Goal: Navigation & Orientation: Find specific page/section

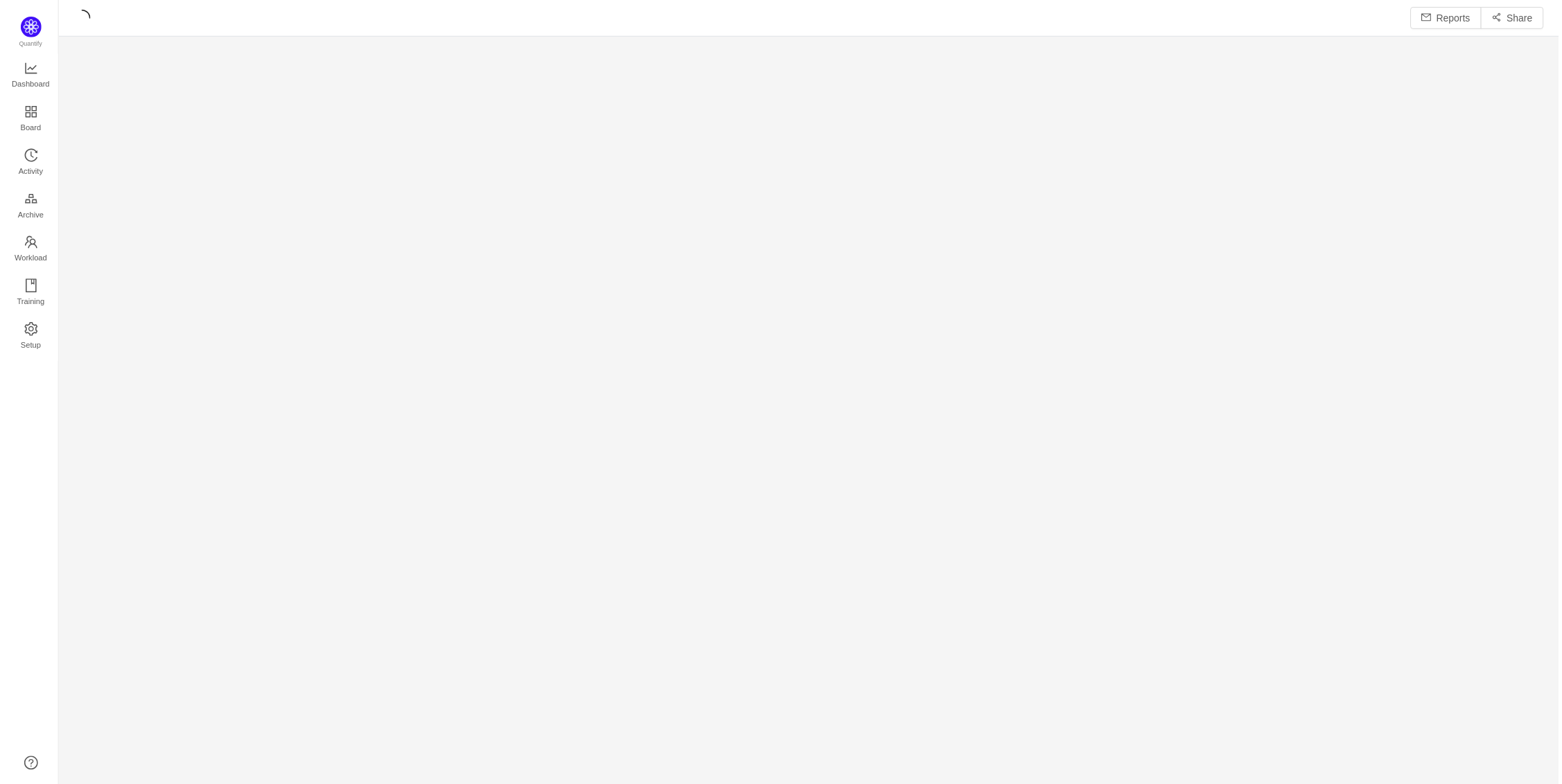
scroll to position [787, 1507]
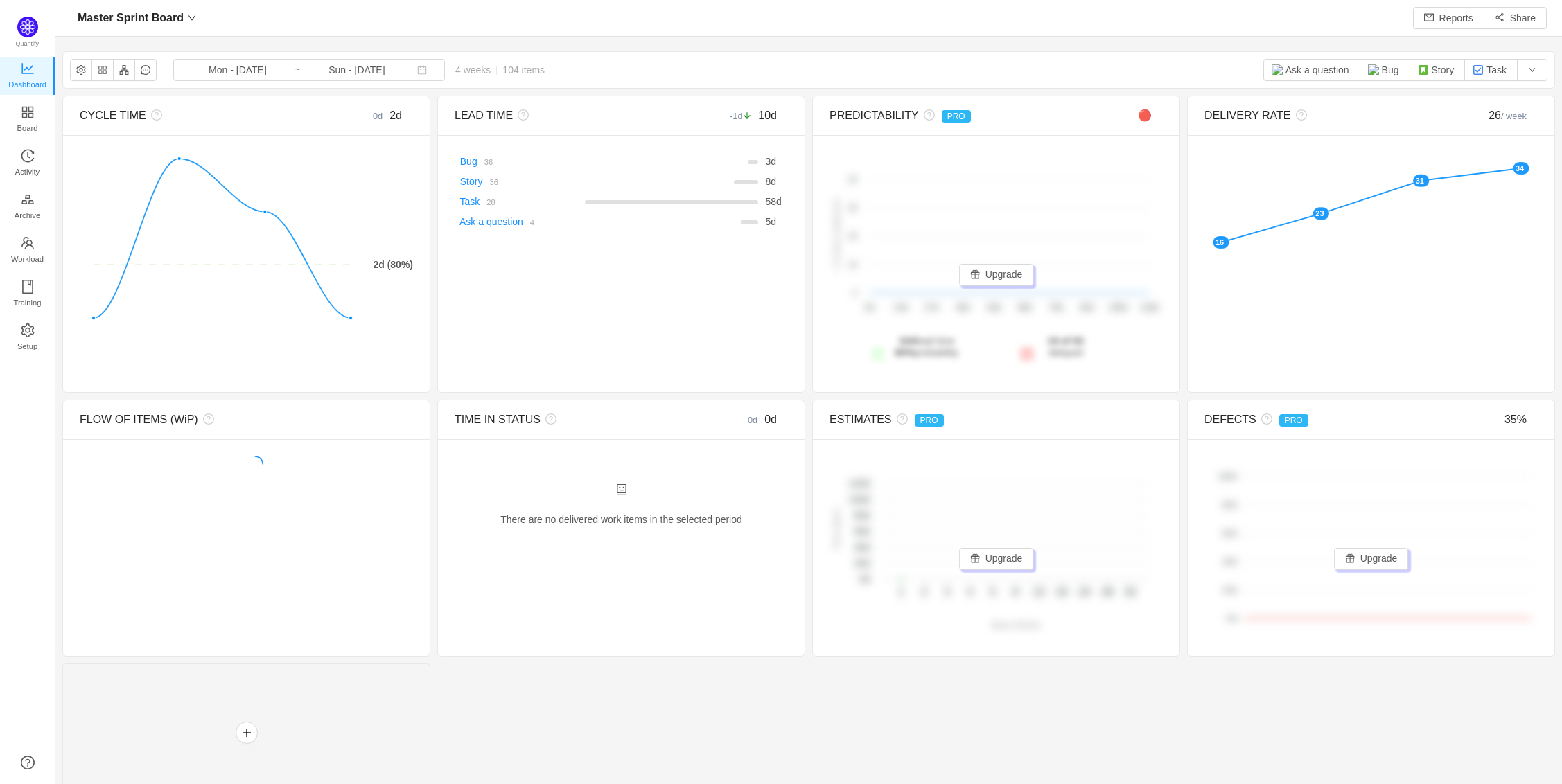
scroll to position [7, 7]
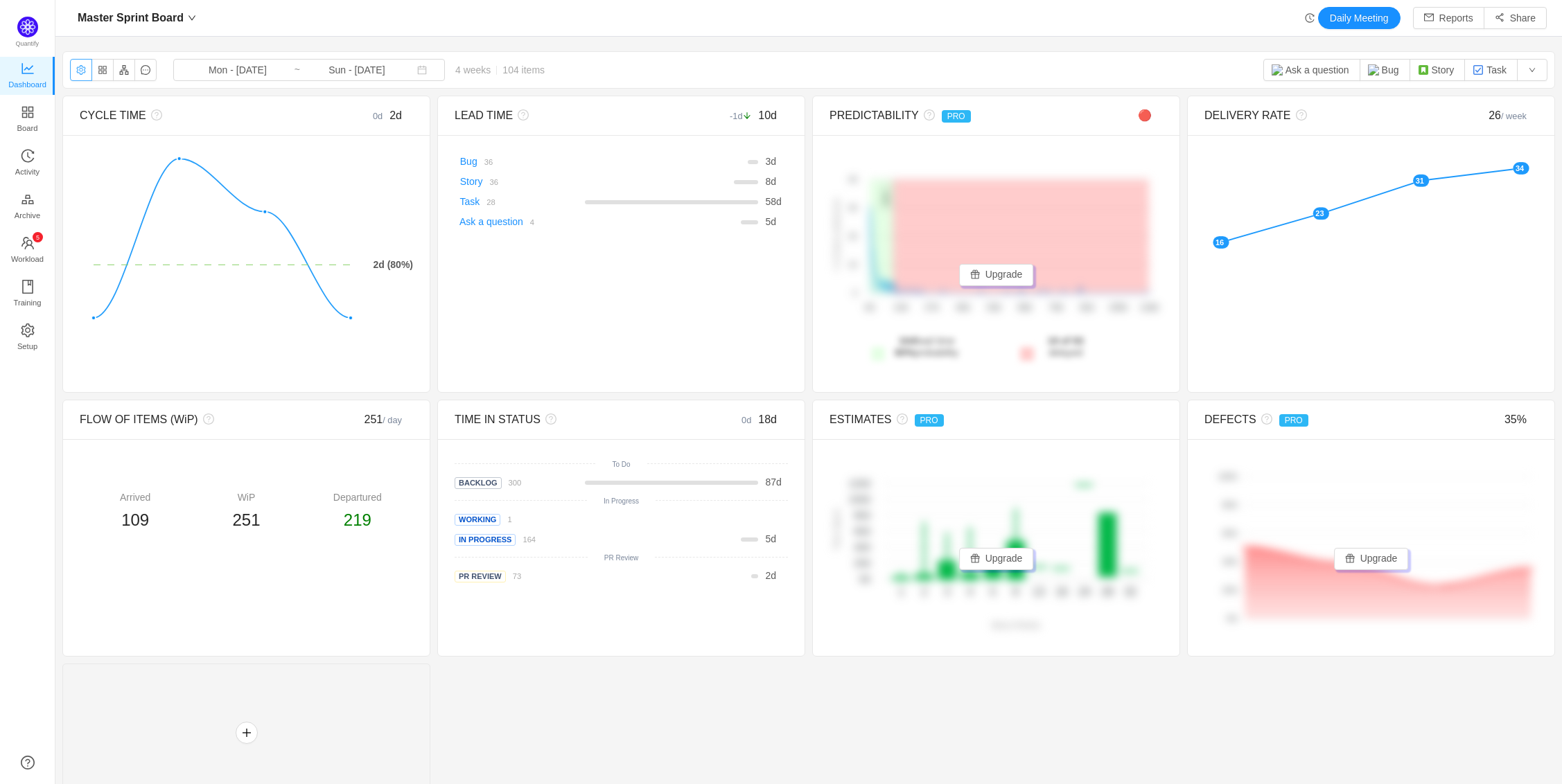
click at [82, 70] on button "button" at bounding box center [81, 70] width 22 height 22
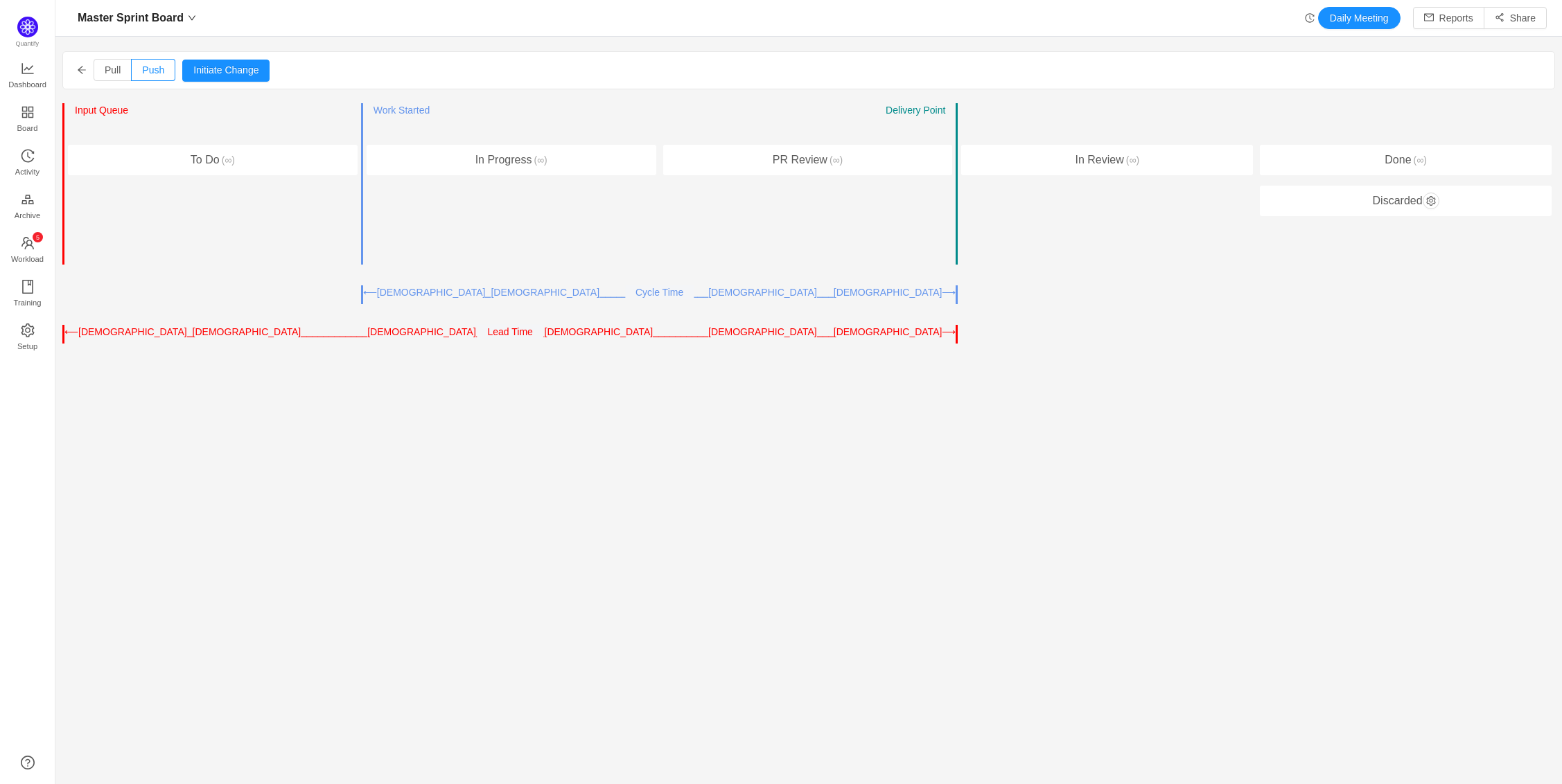
click at [82, 70] on icon "icon: arrow-left" at bounding box center [81, 69] width 10 height 10
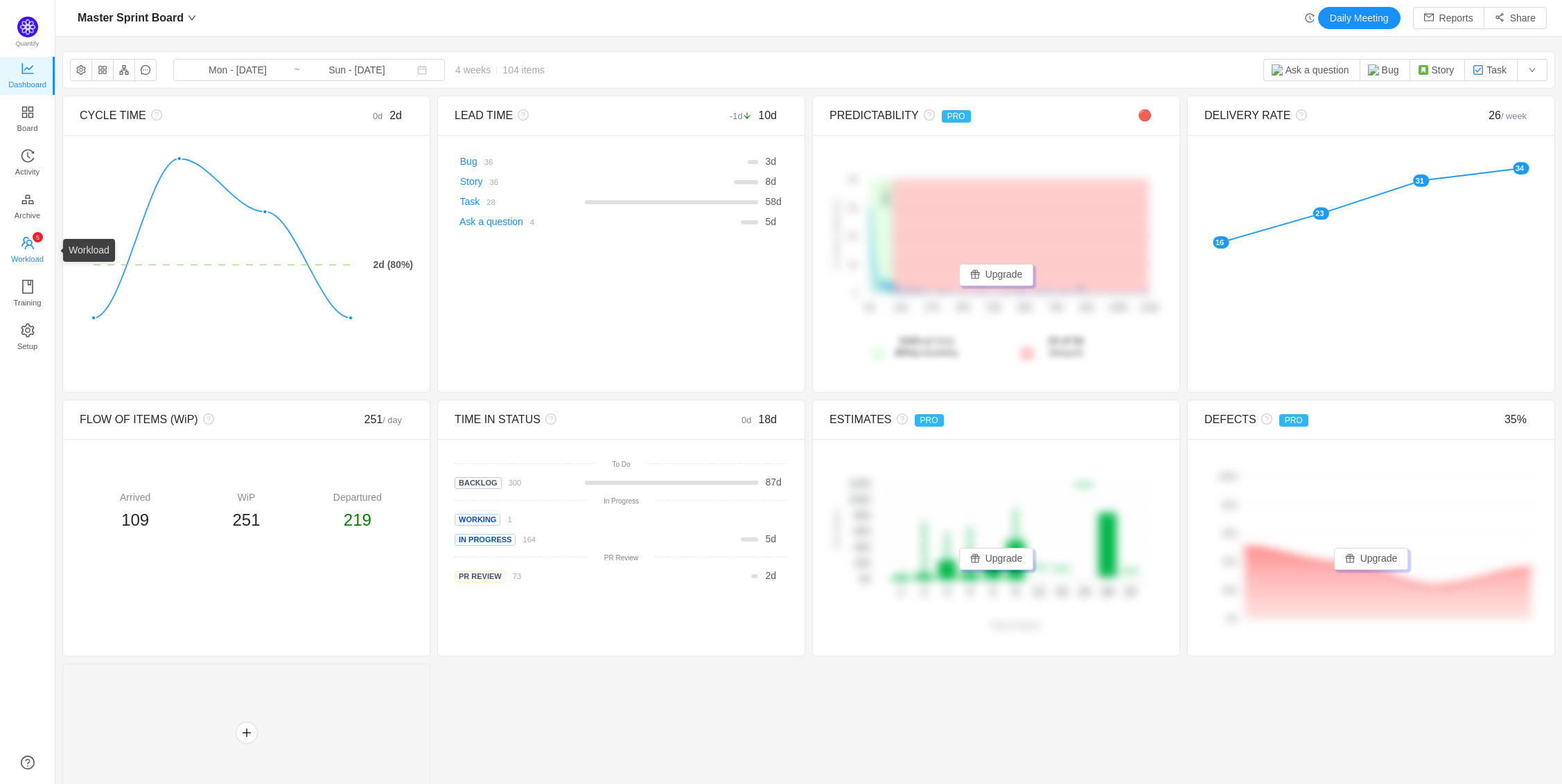
click at [38, 241] on p "5" at bounding box center [37, 237] width 4 height 10
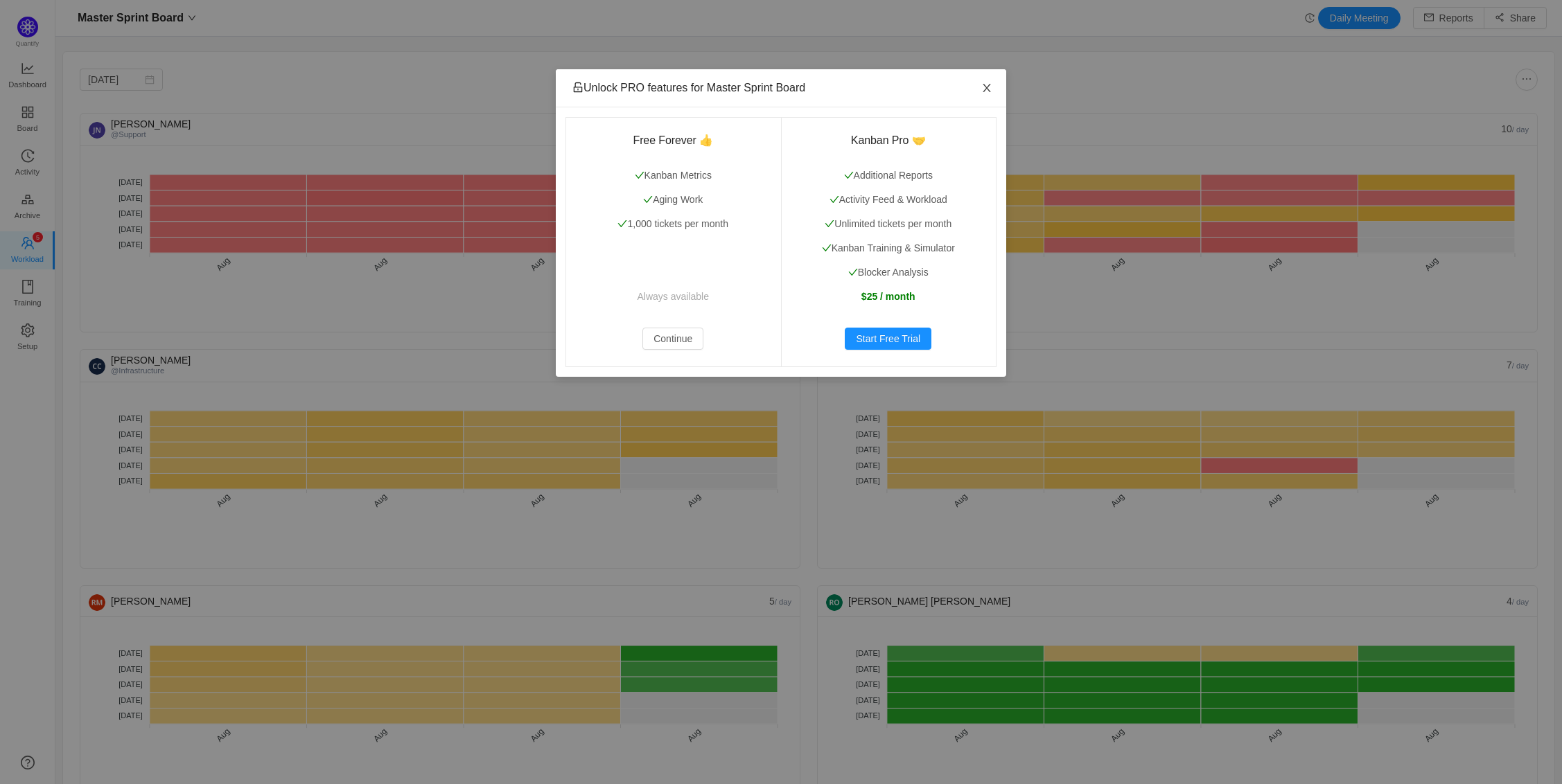
click at [988, 91] on icon "icon: close" at bounding box center [986, 88] width 11 height 11
click at [988, 88] on icon "icon: close" at bounding box center [986, 88] width 7 height 8
click at [987, 95] on span "Close" at bounding box center [987, 88] width 39 height 39
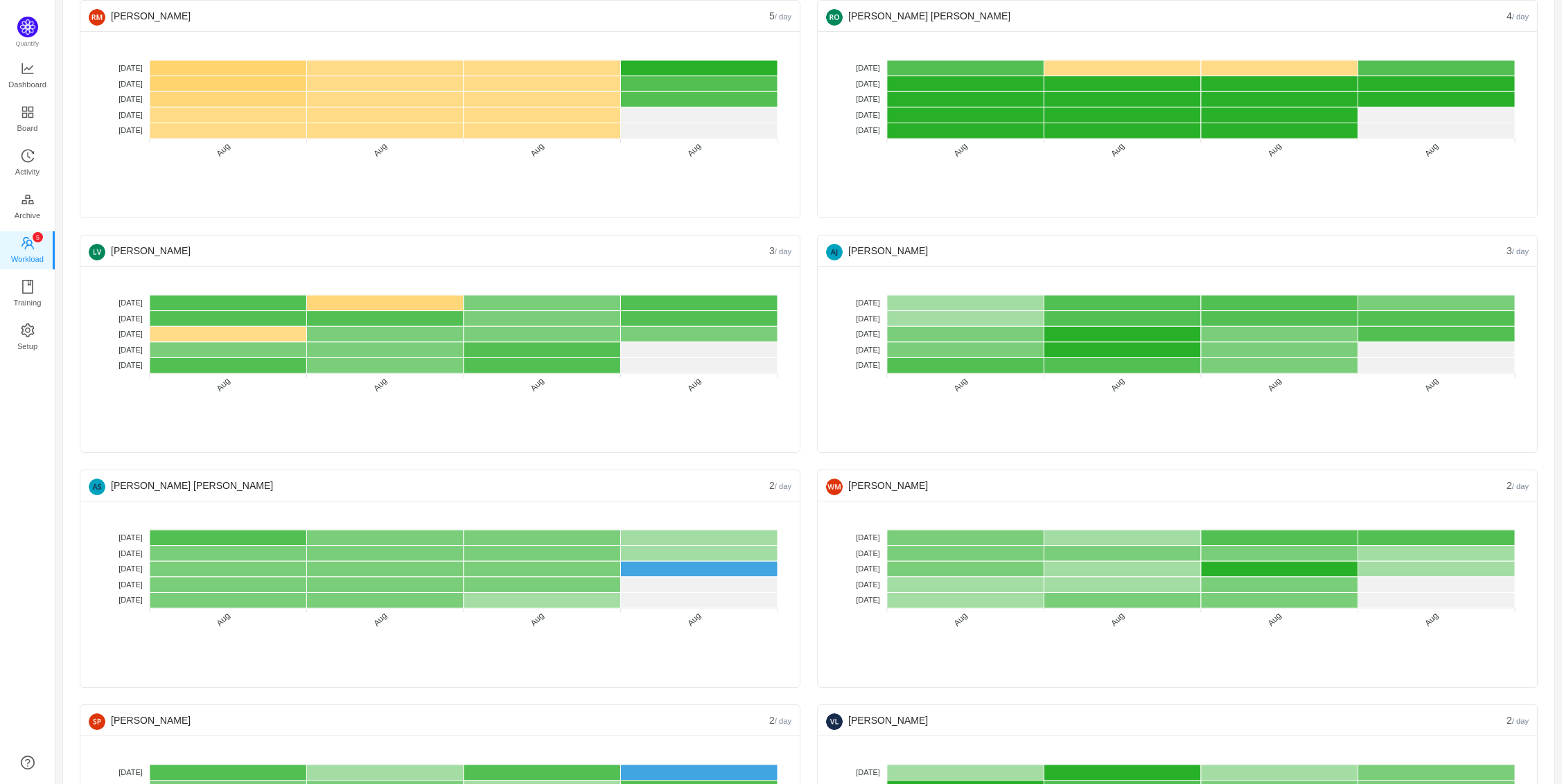
scroll to position [592, 0]
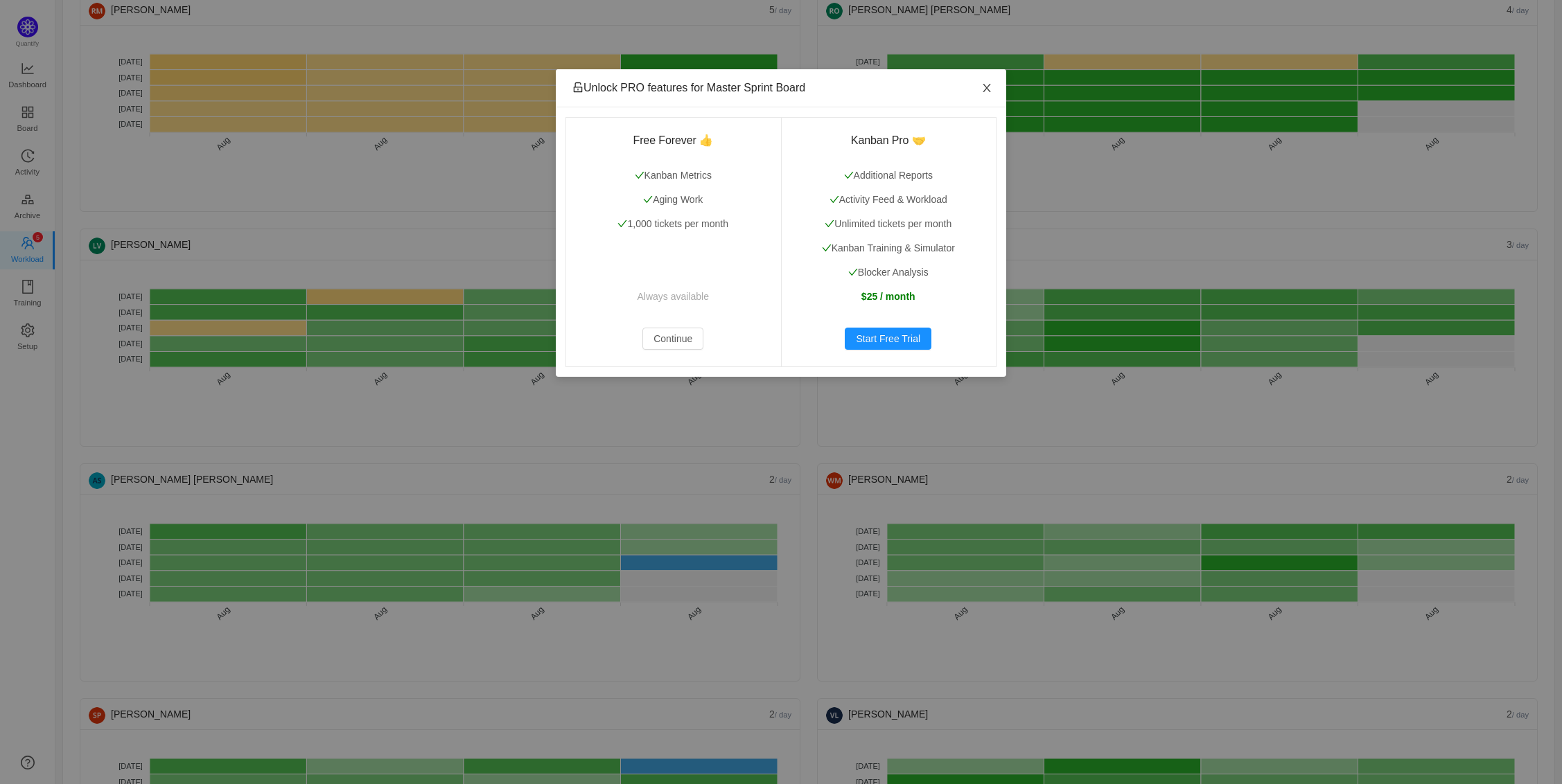
click at [991, 85] on icon "icon: close" at bounding box center [986, 88] width 7 height 8
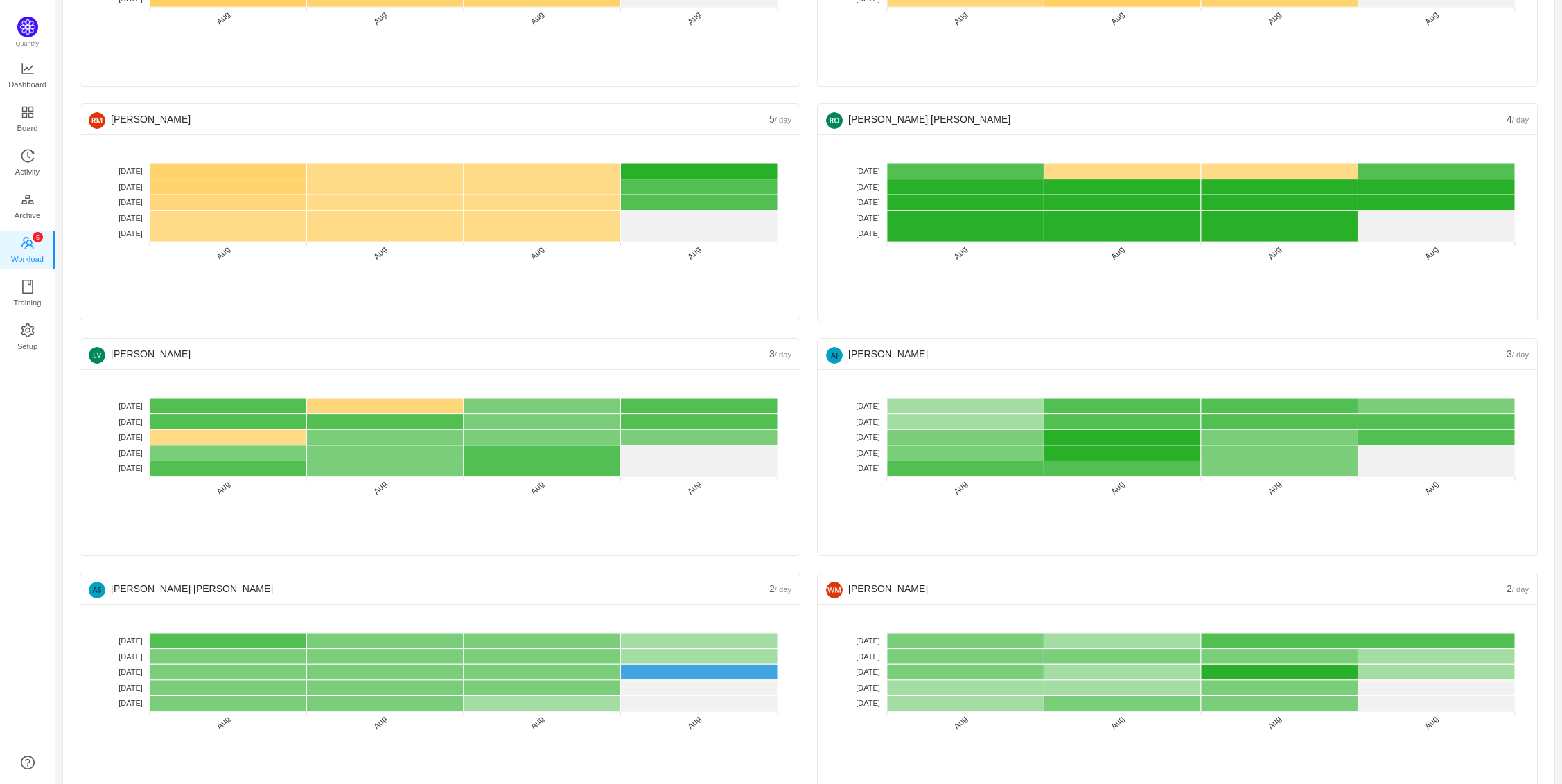
scroll to position [477, 0]
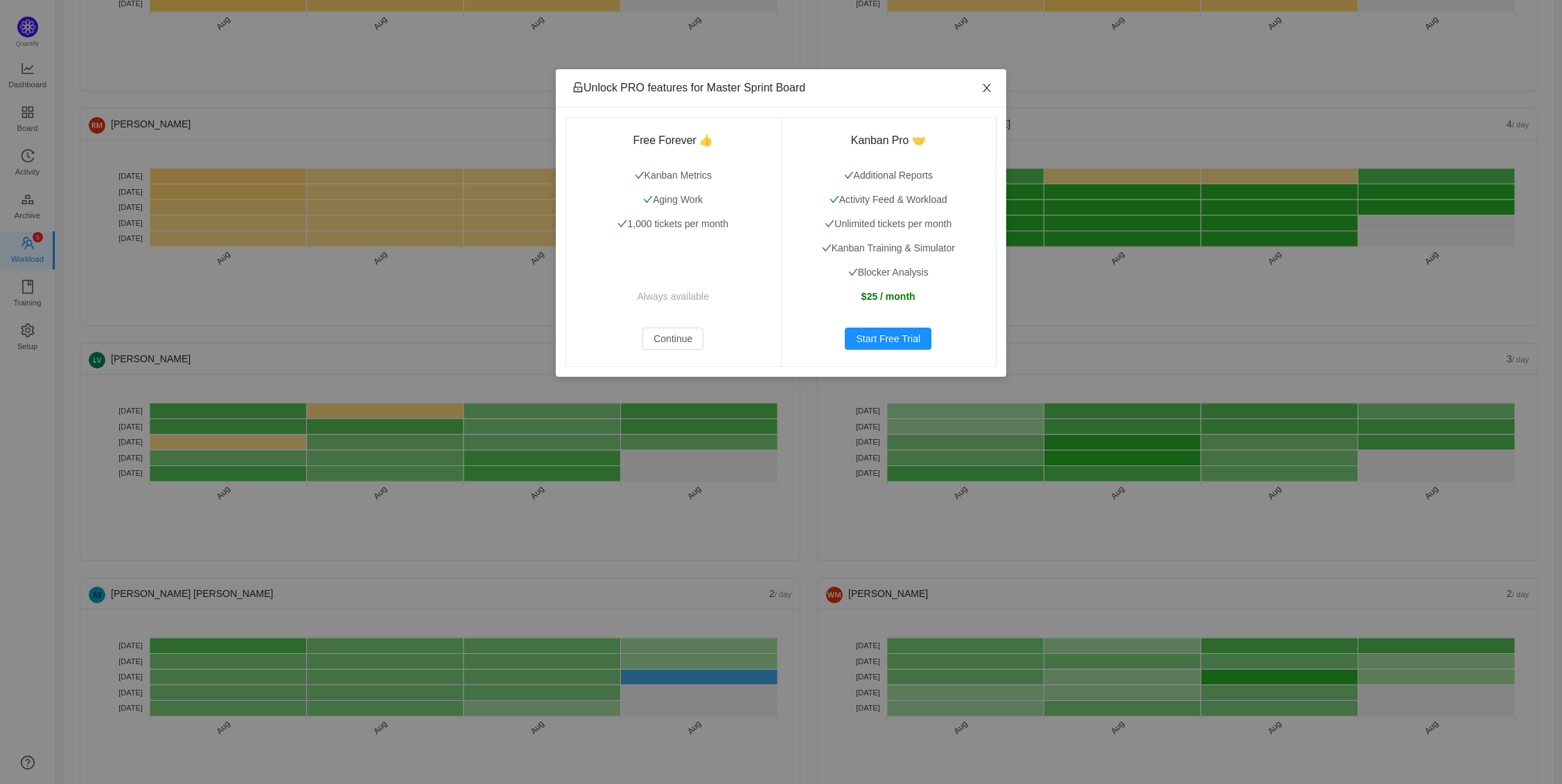
click at [986, 87] on icon "icon: close" at bounding box center [986, 88] width 11 height 11
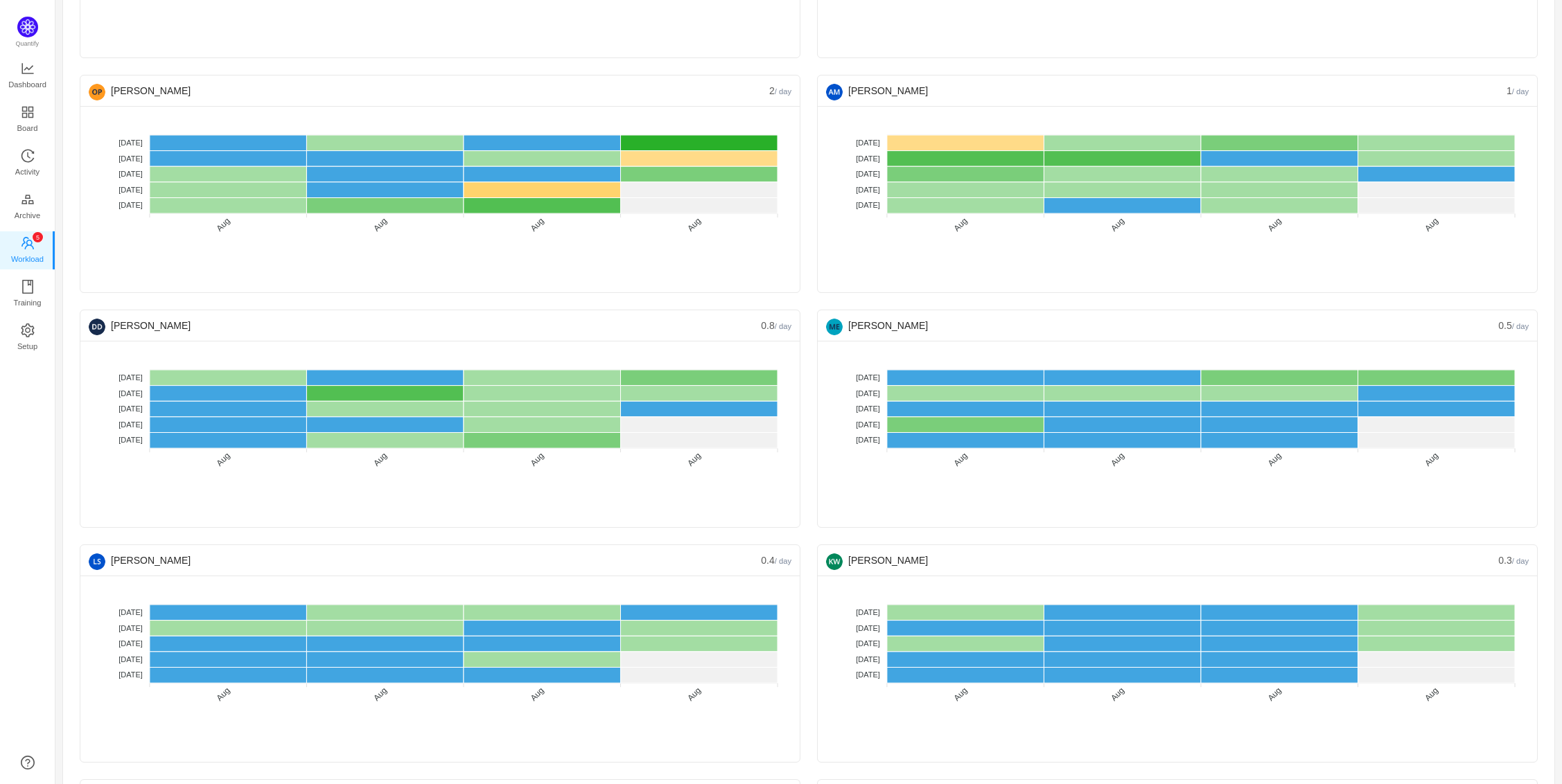
scroll to position [1688, 0]
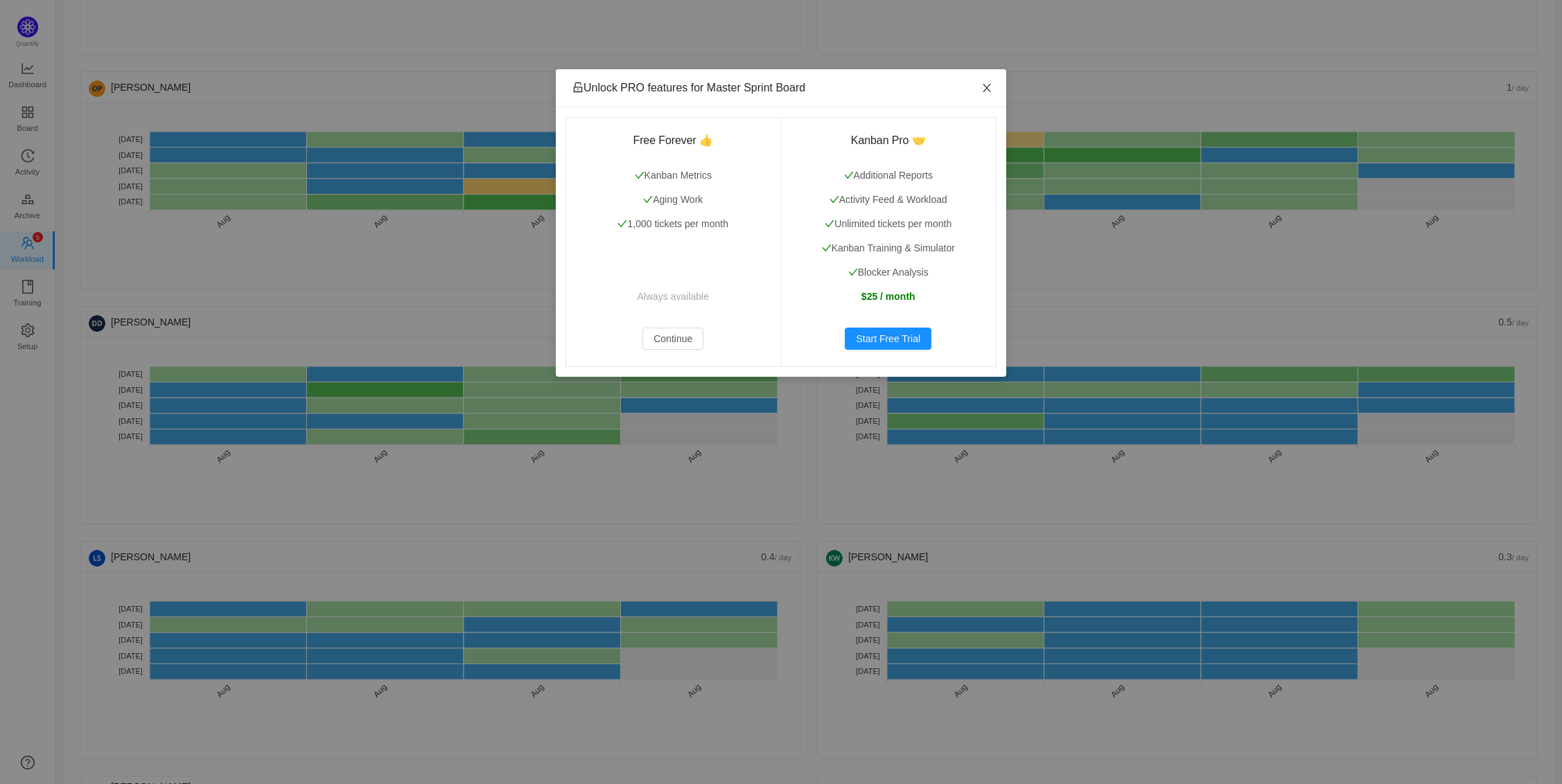
click at [986, 91] on icon "icon: close" at bounding box center [986, 88] width 11 height 11
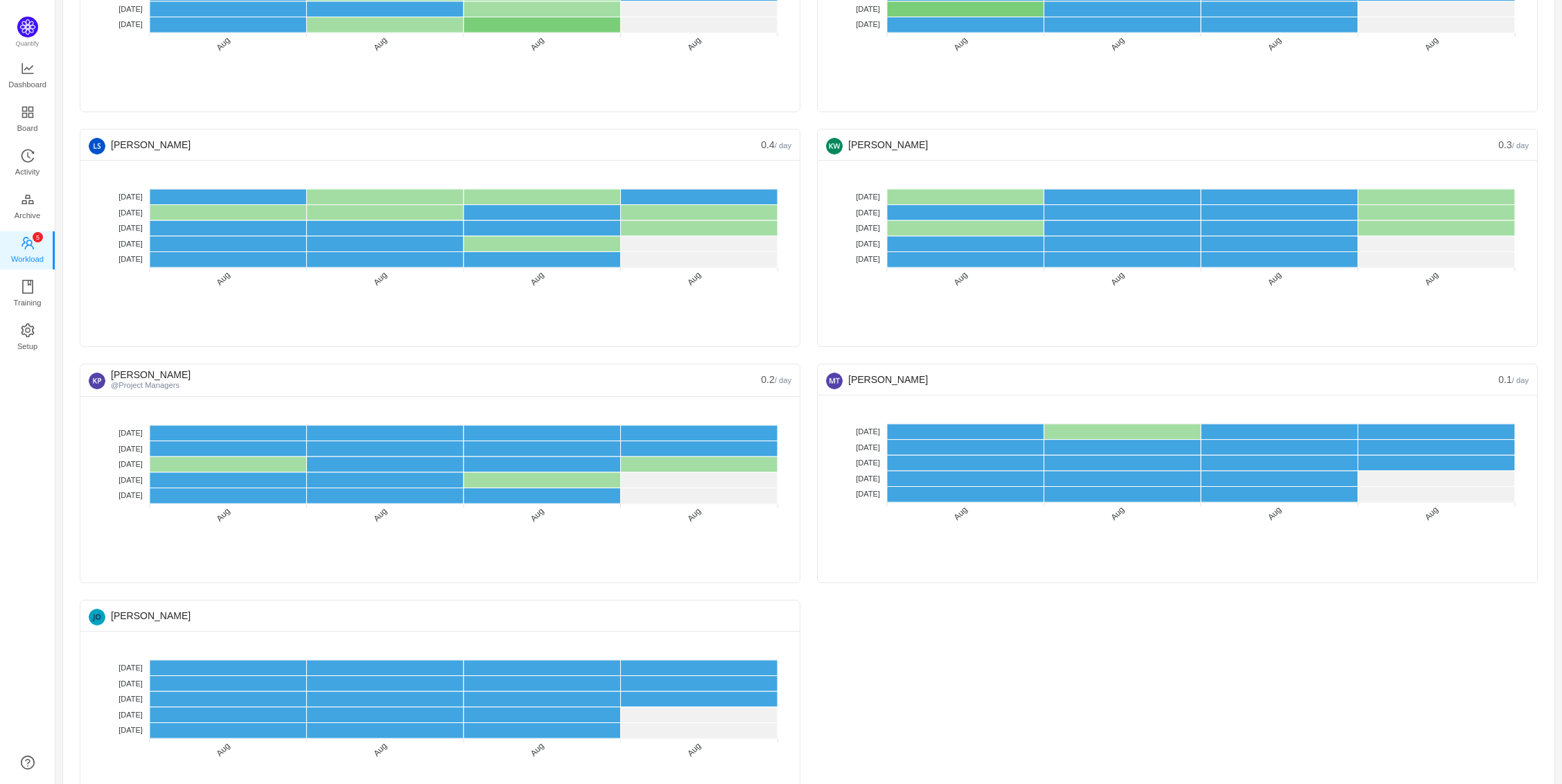
scroll to position [2158, 0]
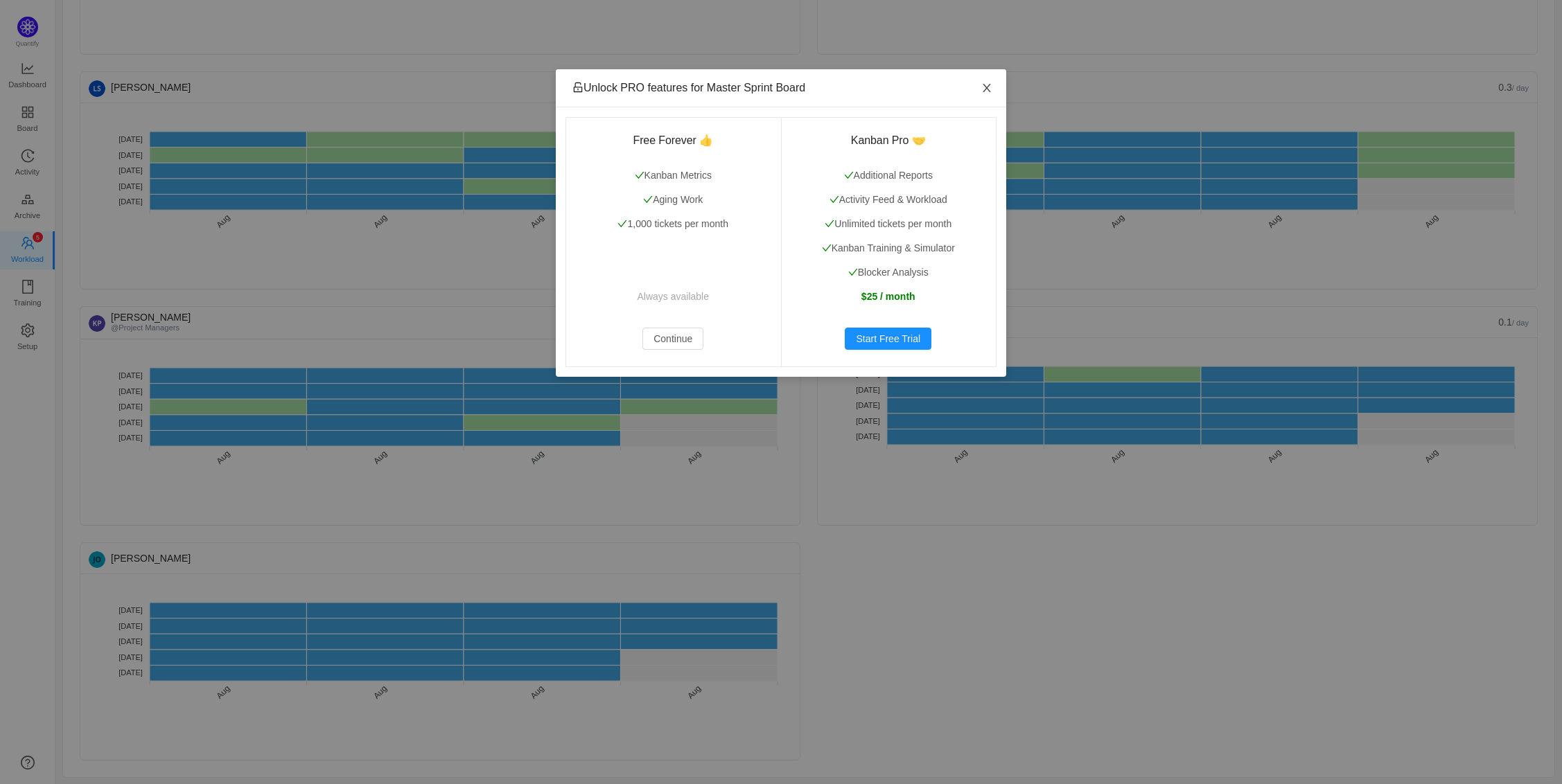
click at [993, 85] on span "Close" at bounding box center [987, 88] width 39 height 39
click at [29, 197] on div "Unlock PRO features for Master Sprint Board Free Forever 👍 Kanban Metrics Aging…" at bounding box center [781, 392] width 1562 height 784
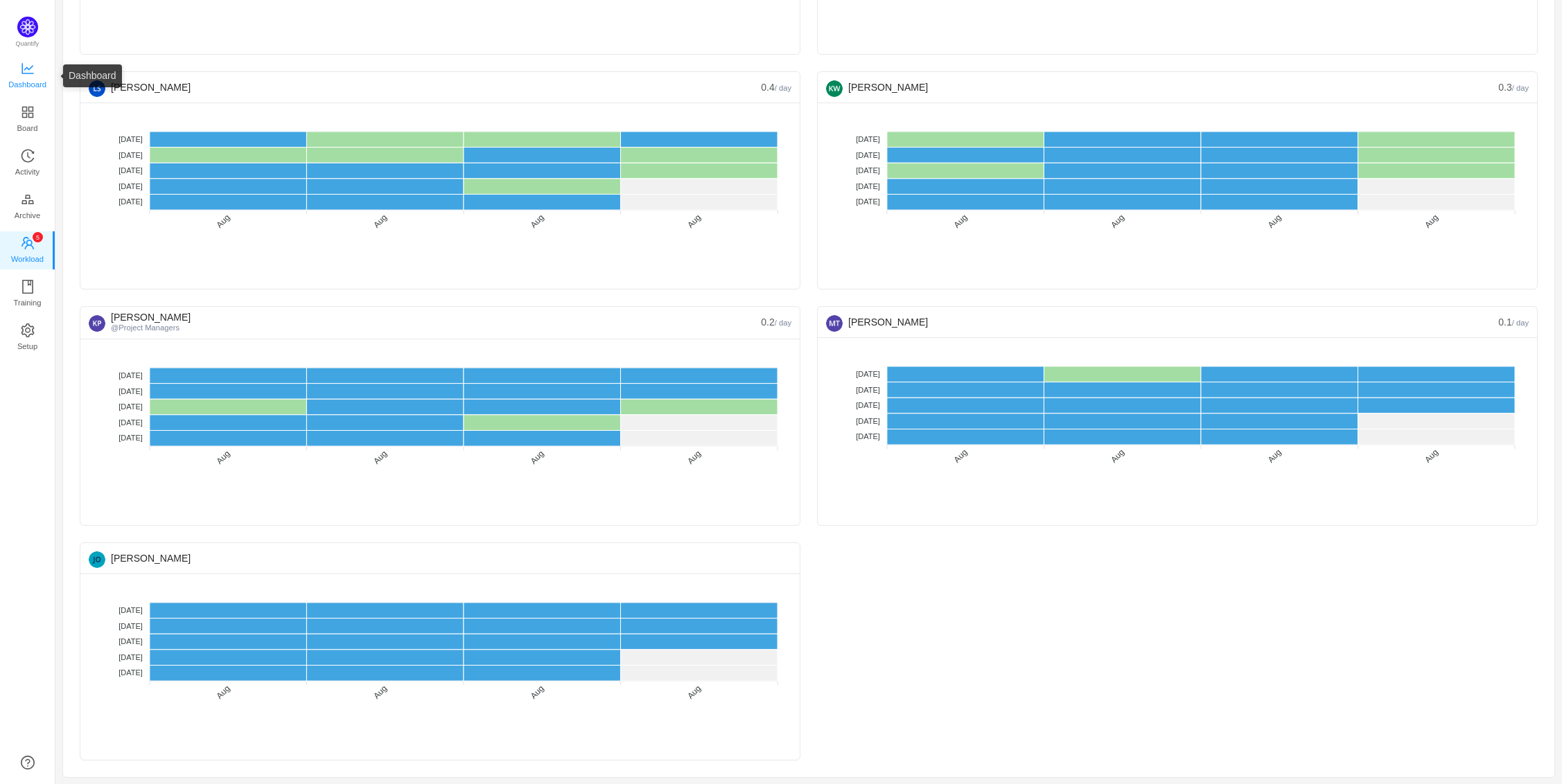
click at [21, 71] on span "Dashboard" at bounding box center [27, 85] width 38 height 28
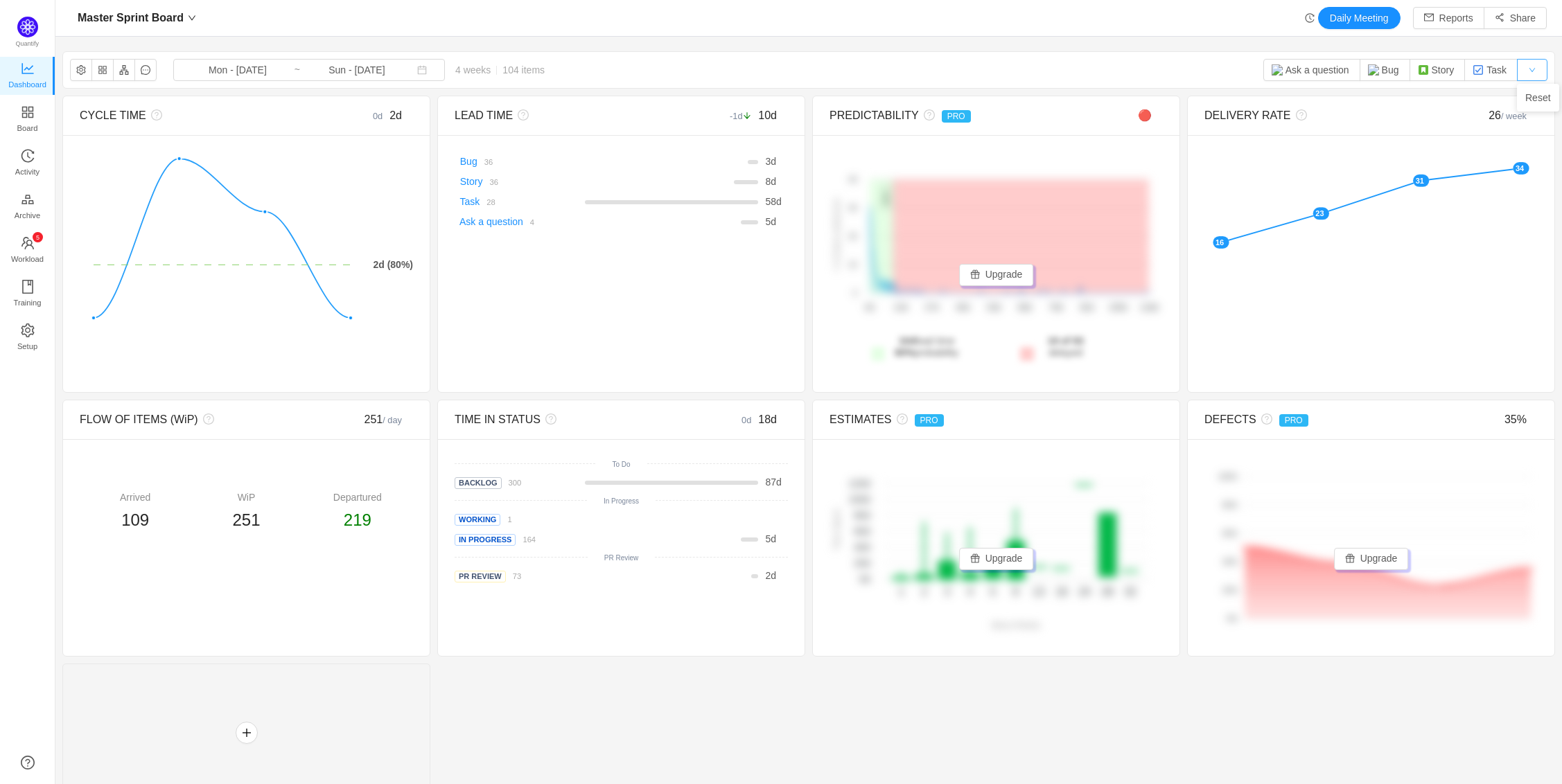
click at [1531, 74] on button "button" at bounding box center [1532, 70] width 30 height 22
click at [1536, 66] on button "button" at bounding box center [1532, 70] width 30 height 22
click at [124, 74] on button "button" at bounding box center [124, 70] width 22 height 22
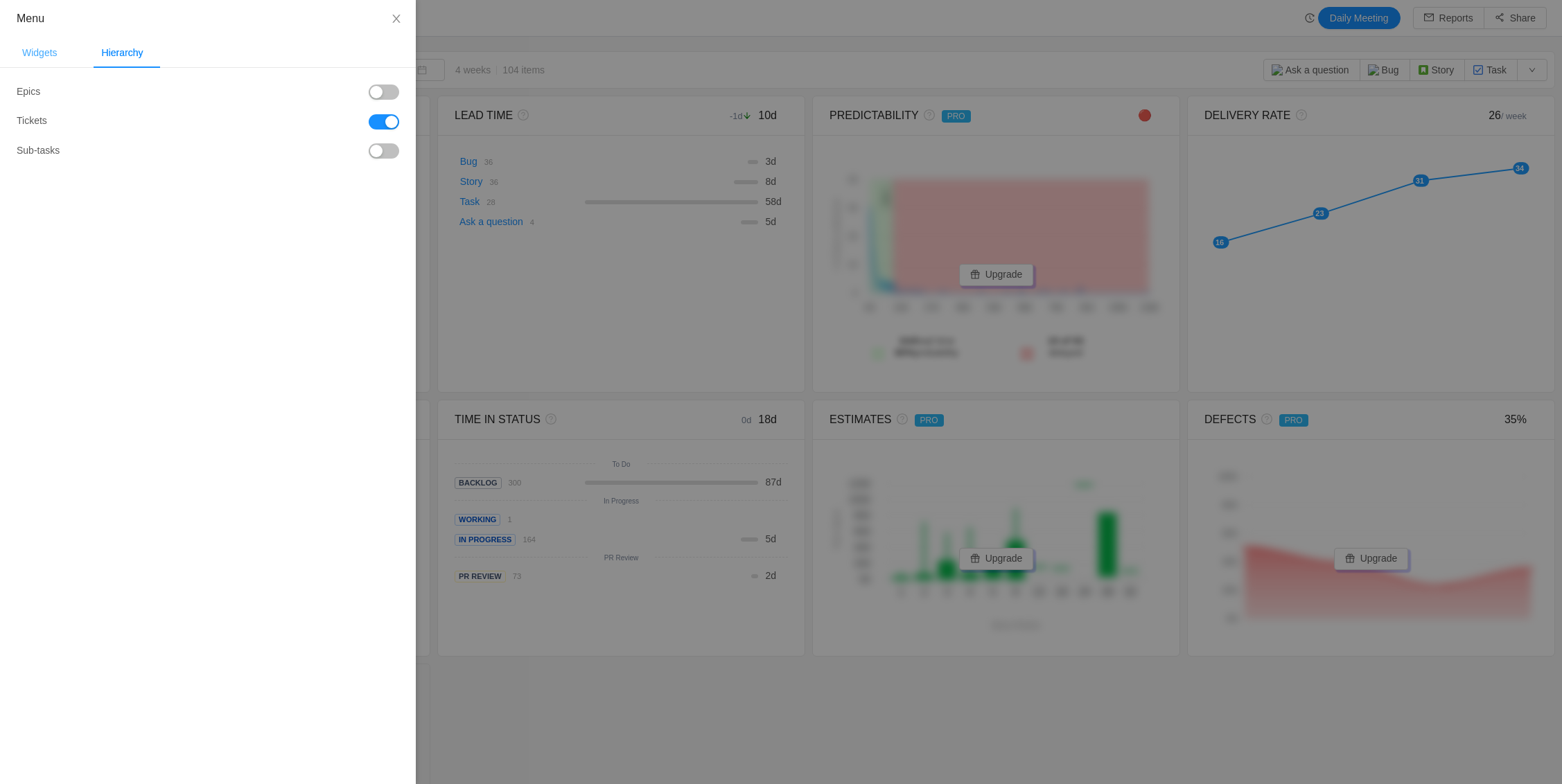
click at [47, 52] on div "Widgets" at bounding box center [40, 53] width 57 height 31
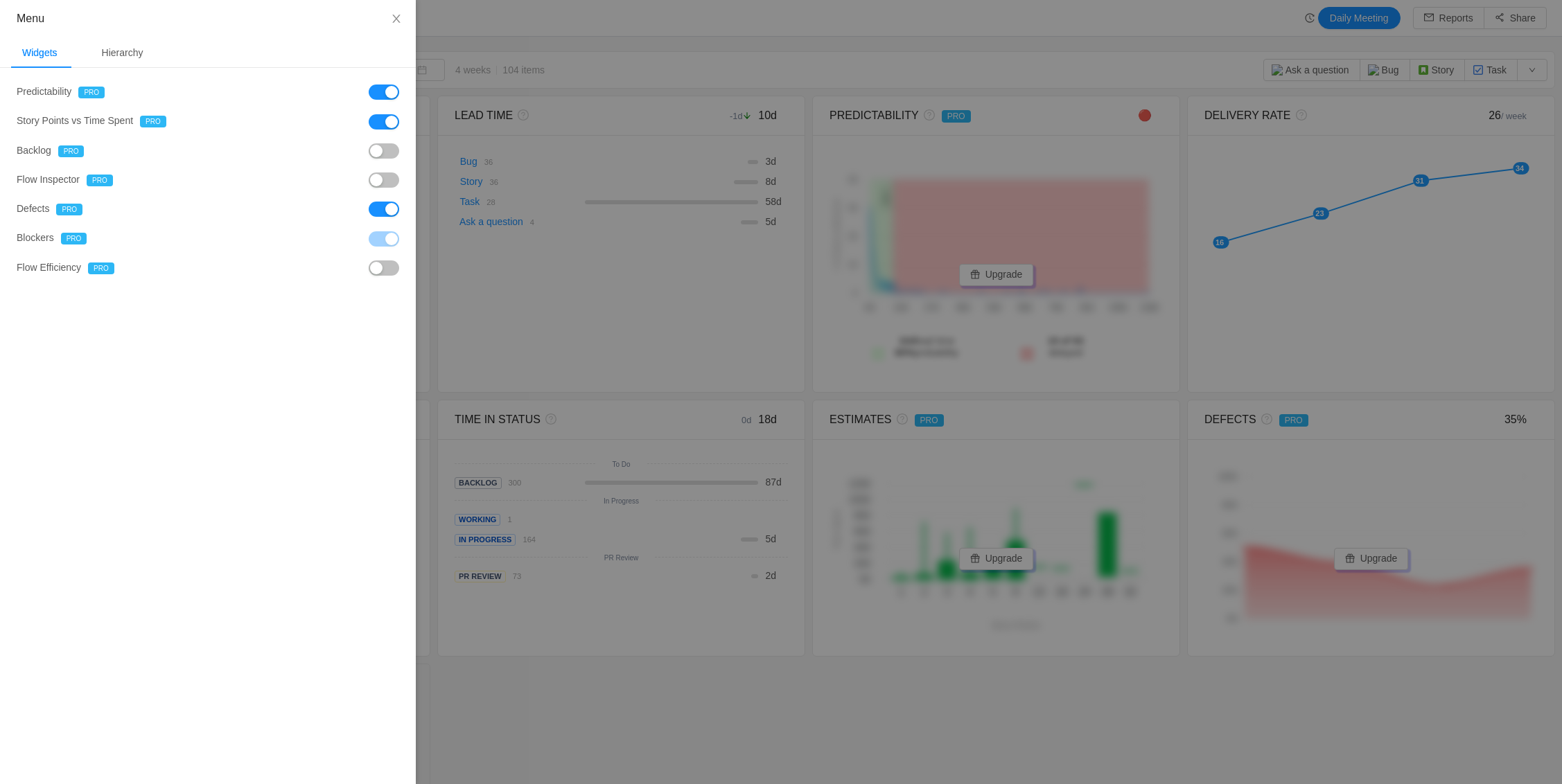
click at [386, 276] on button "button" at bounding box center [383, 268] width 30 height 15
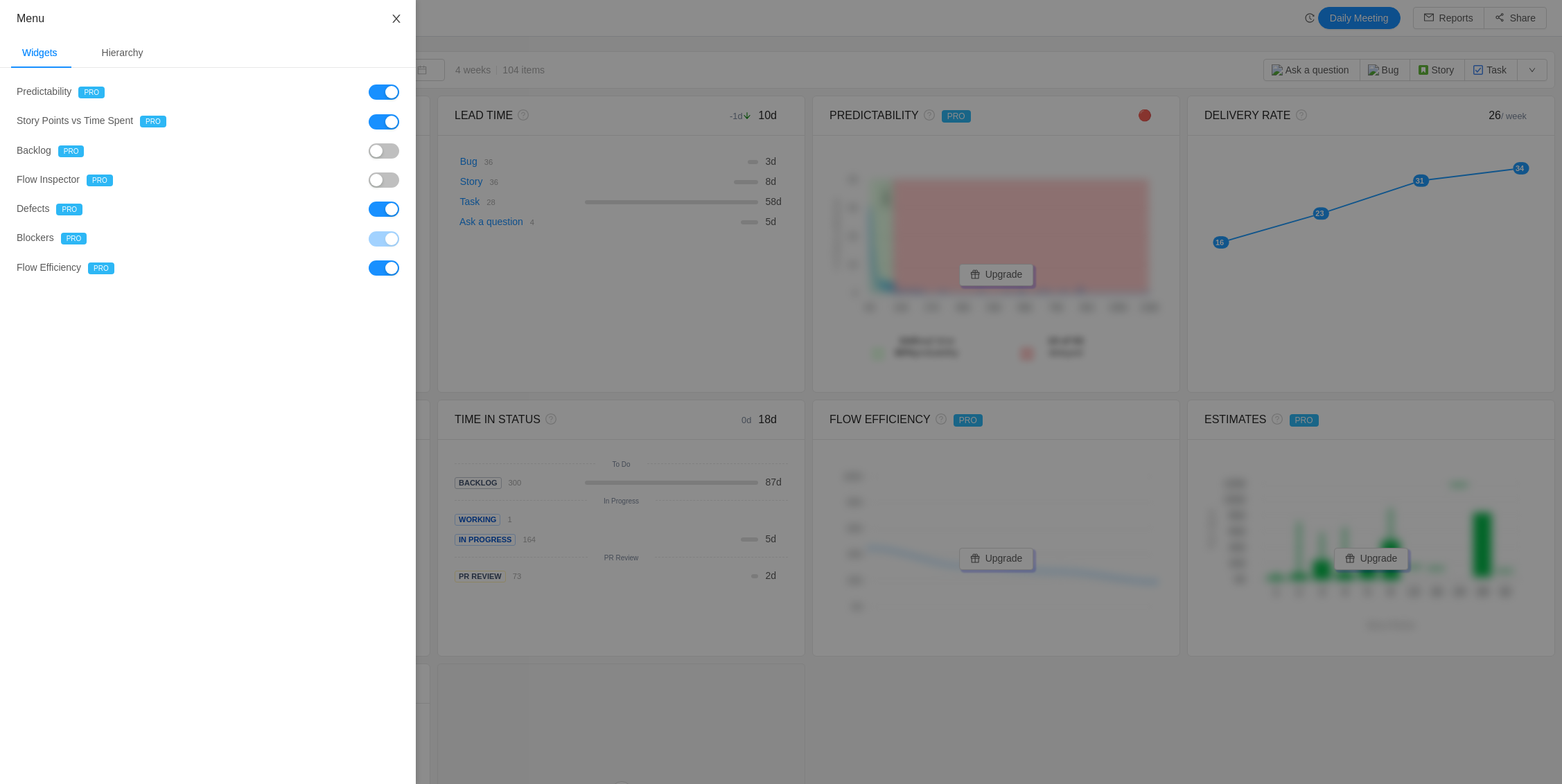
click at [393, 19] on icon "icon: close" at bounding box center [396, 18] width 11 height 11
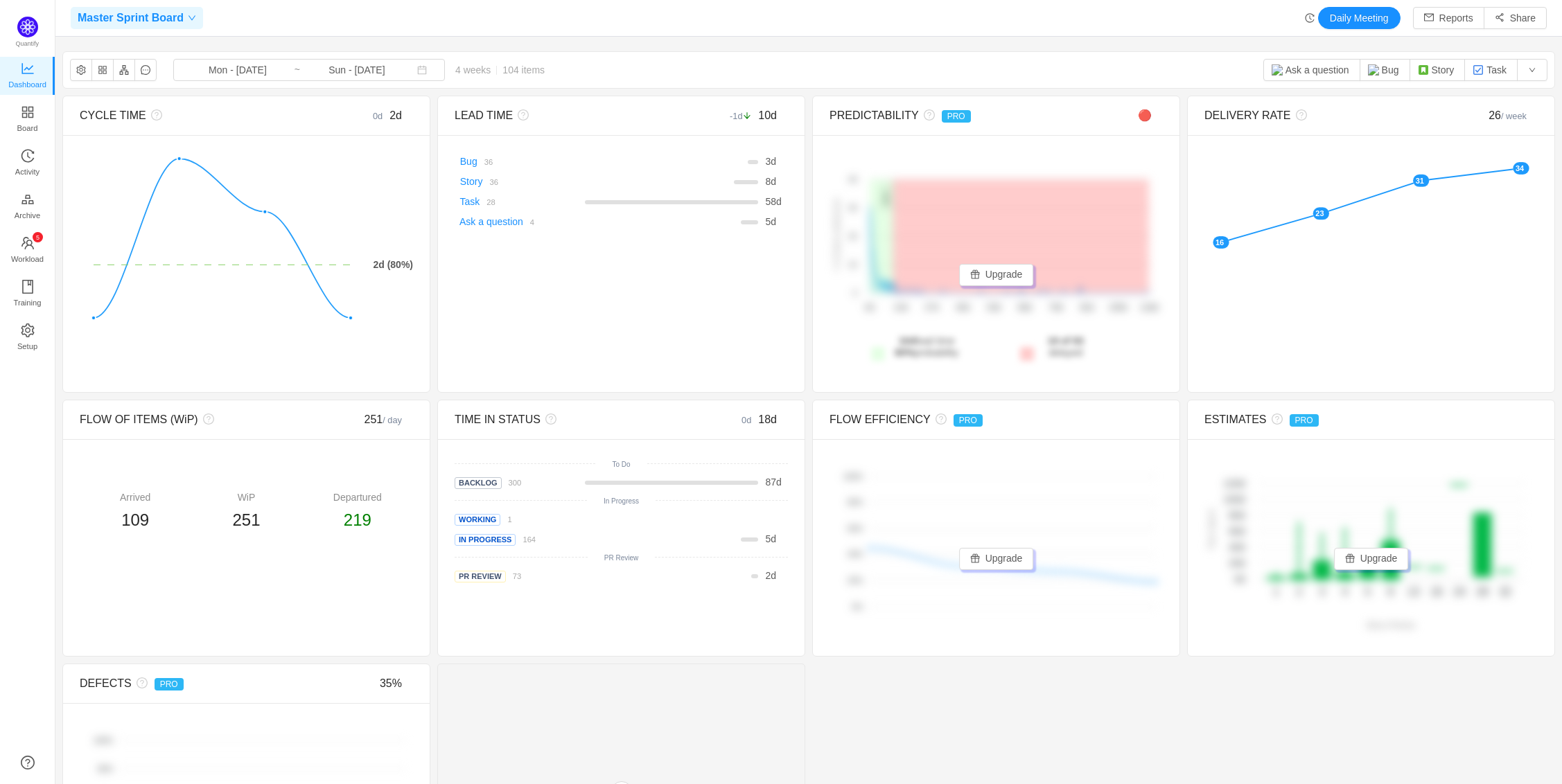
click at [193, 18] on icon "icon: down" at bounding box center [192, 18] width 7 height 5
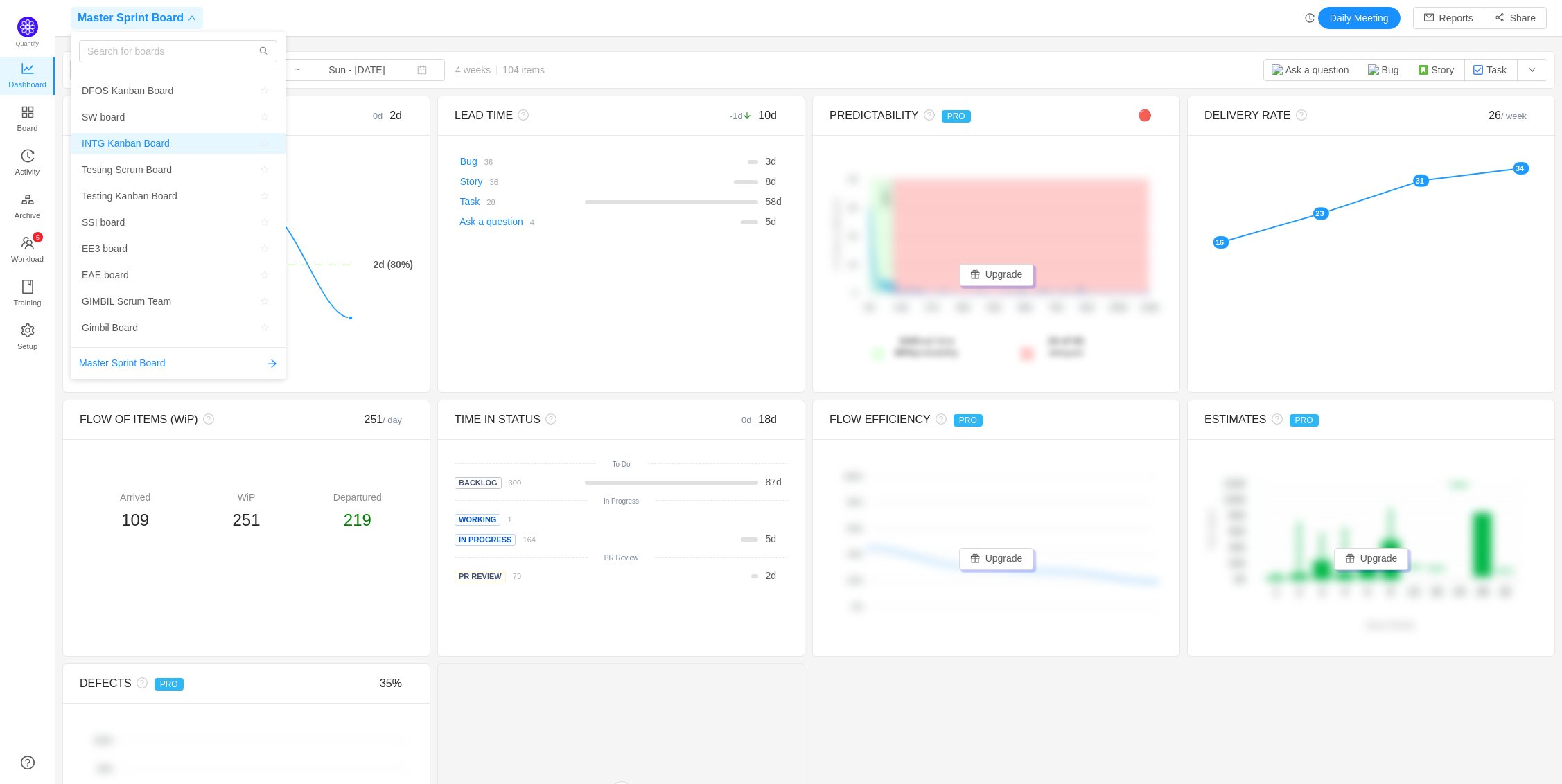
scroll to position [40, 0]
click at [133, 253] on span "EE3 board" at bounding box center [178, 255] width 192 height 21
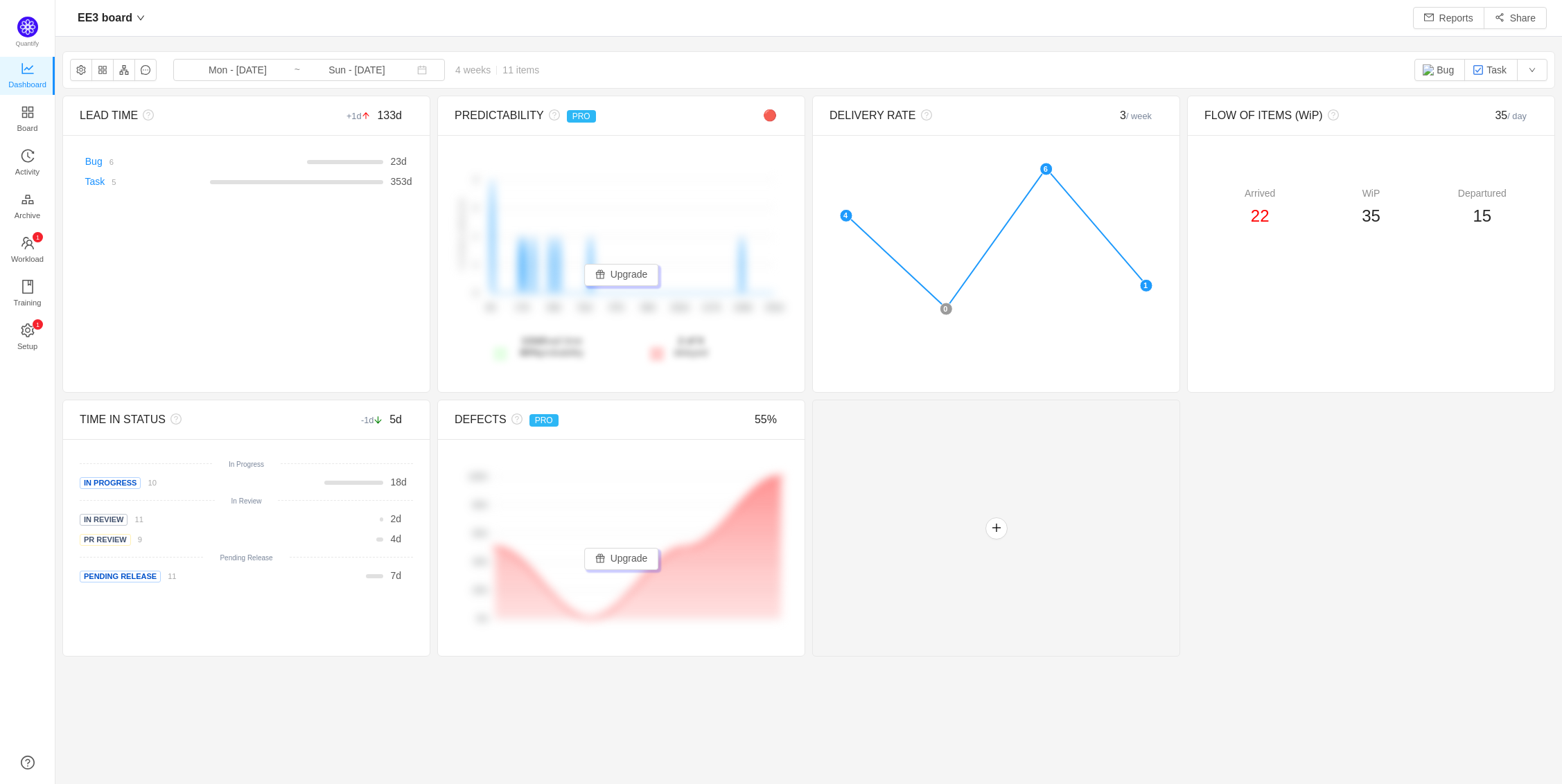
scroll to position [7, 7]
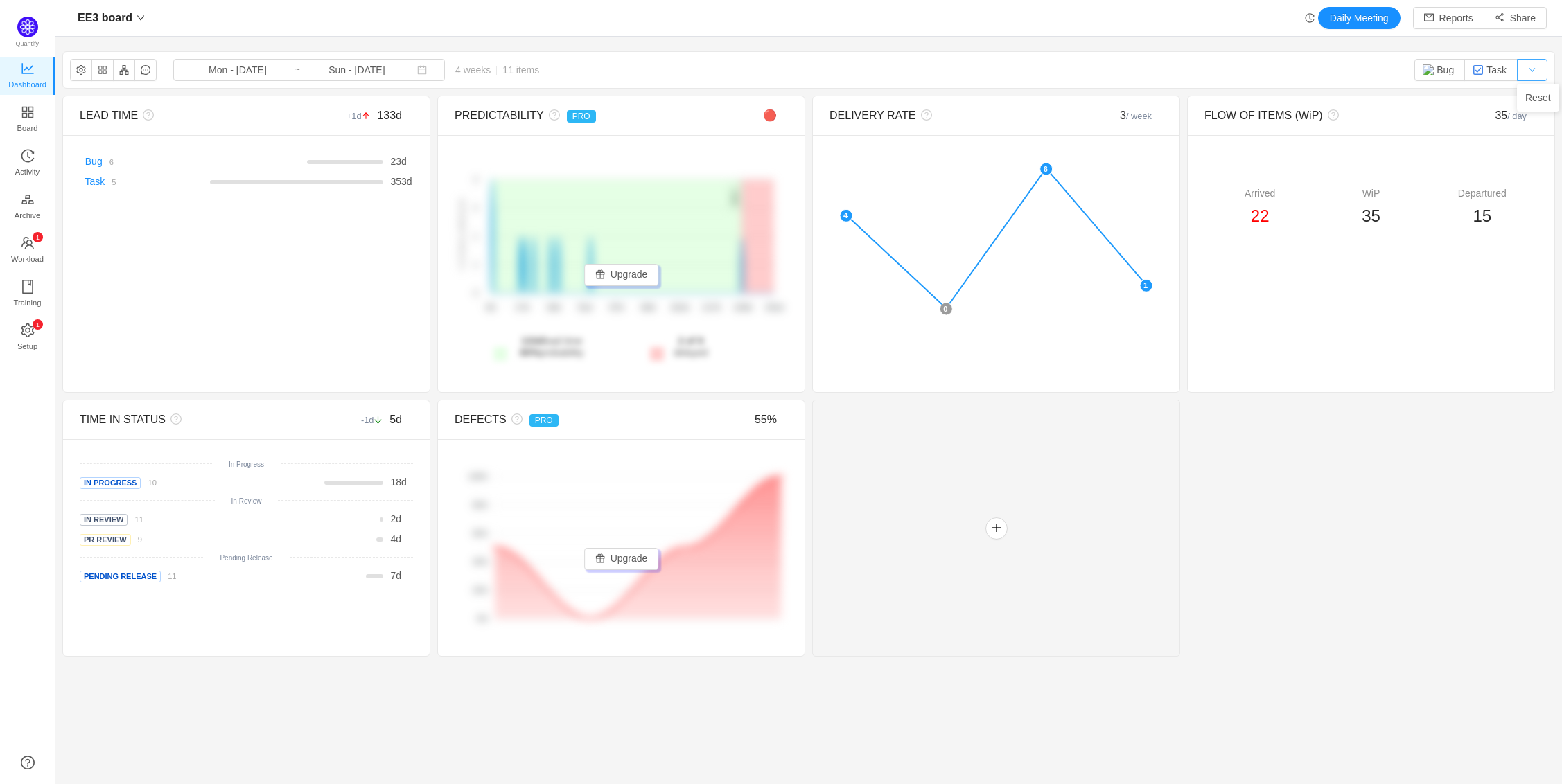
click at [1536, 69] on button "button" at bounding box center [1532, 70] width 30 height 22
click at [1165, 78] on div "EE3 board Mon - Aug 04, 2025 ~ Sun - Aug 31, 2025 4 weeks 11 items Bug Task" at bounding box center [809, 70] width 1491 height 36
click at [27, 117] on span "Board" at bounding box center [28, 128] width 21 height 28
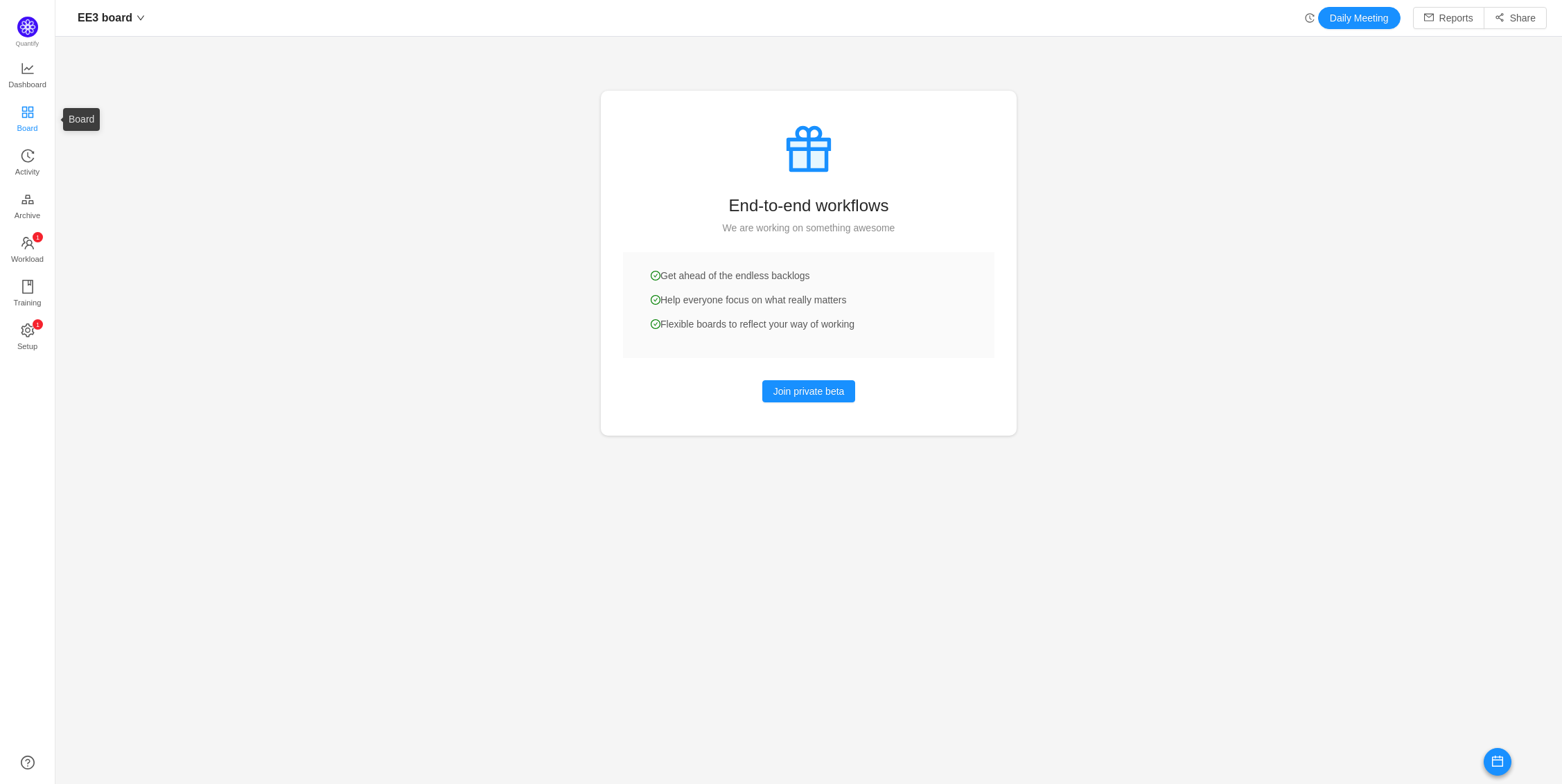
click at [26, 116] on span "Board" at bounding box center [28, 128] width 21 height 28
click at [25, 82] on span "Dashboard" at bounding box center [27, 85] width 38 height 28
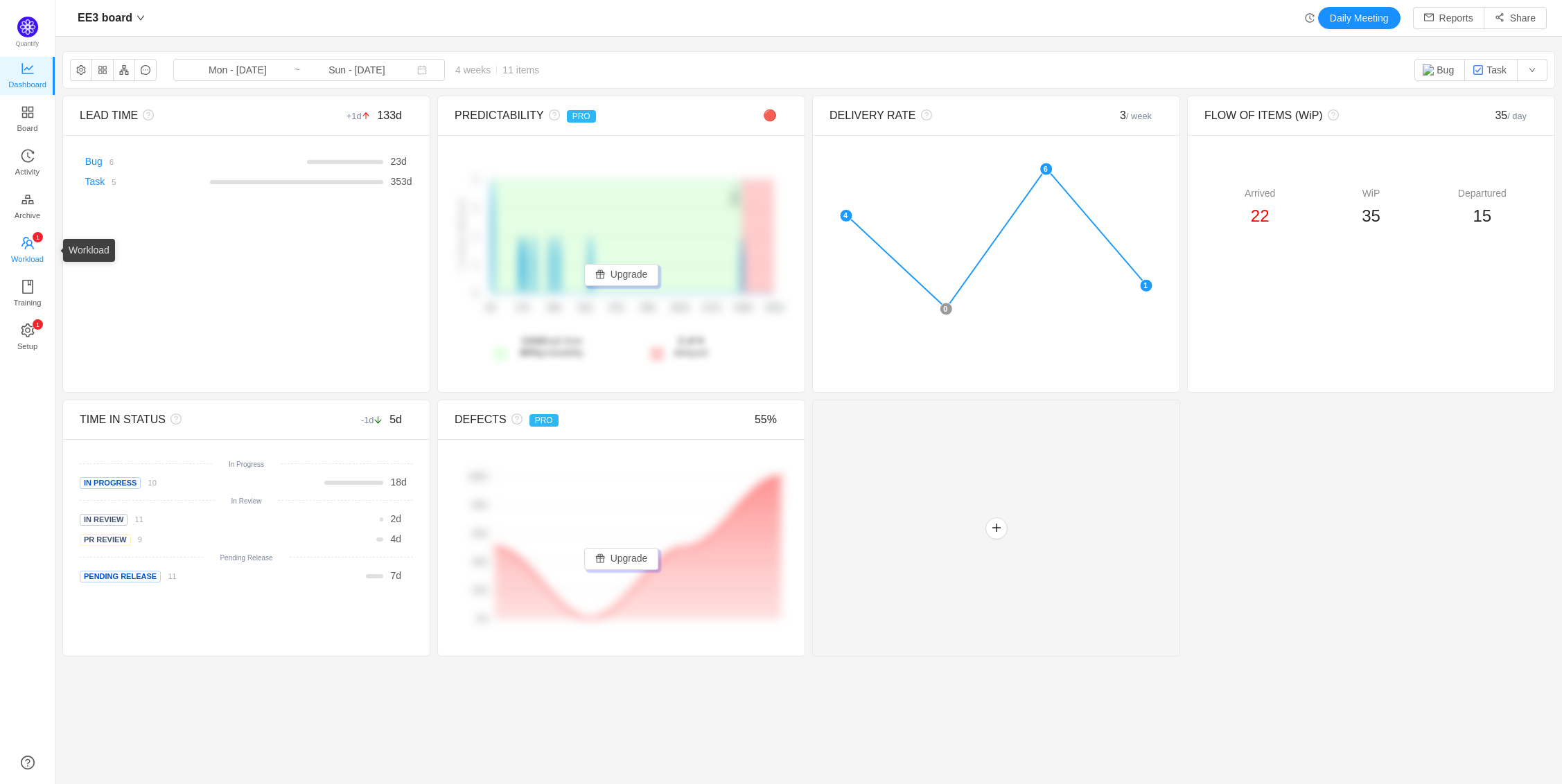
click at [25, 246] on span "Workload" at bounding box center [27, 259] width 32 height 28
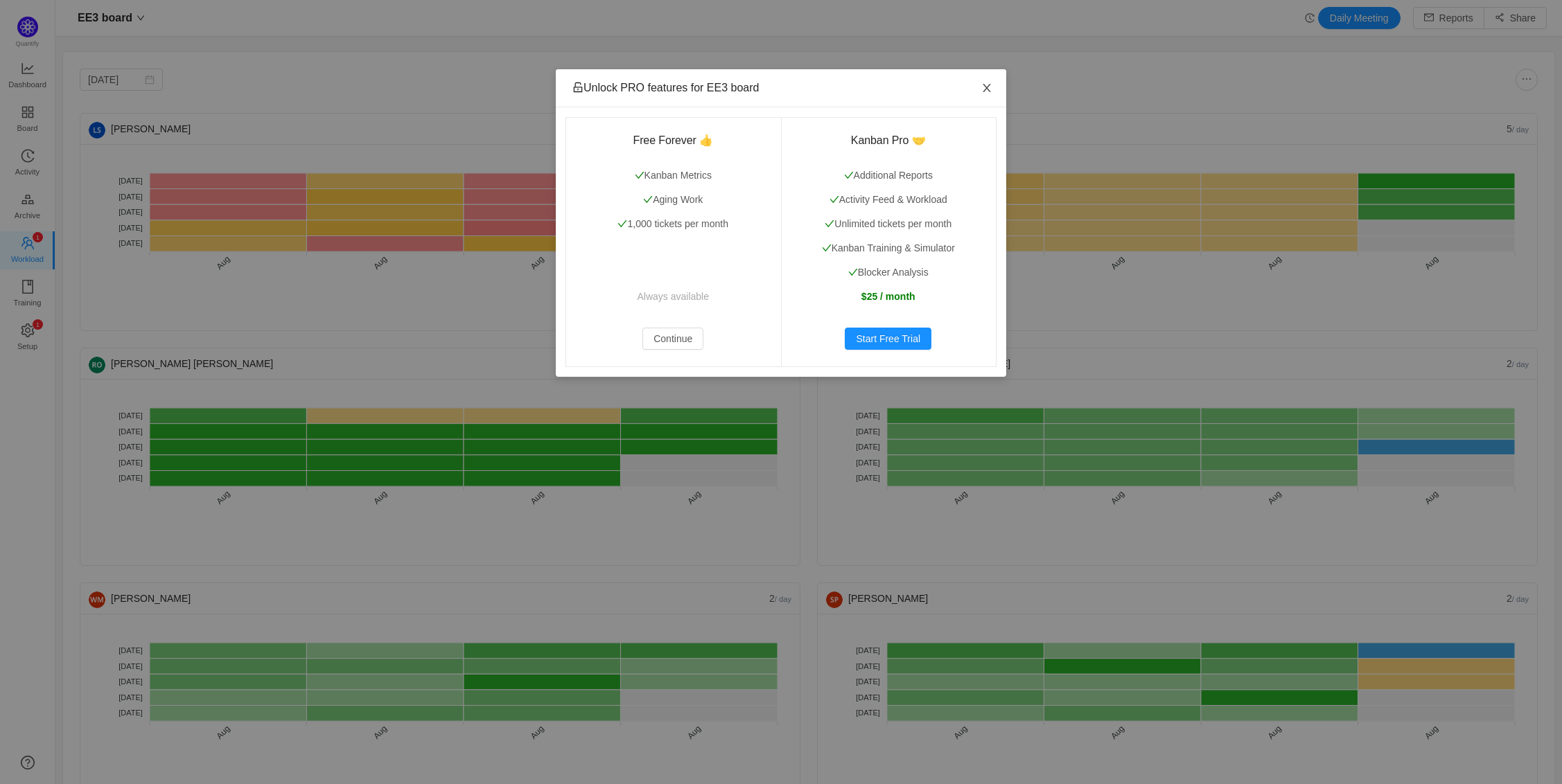
click at [991, 82] on span "Close" at bounding box center [987, 88] width 39 height 39
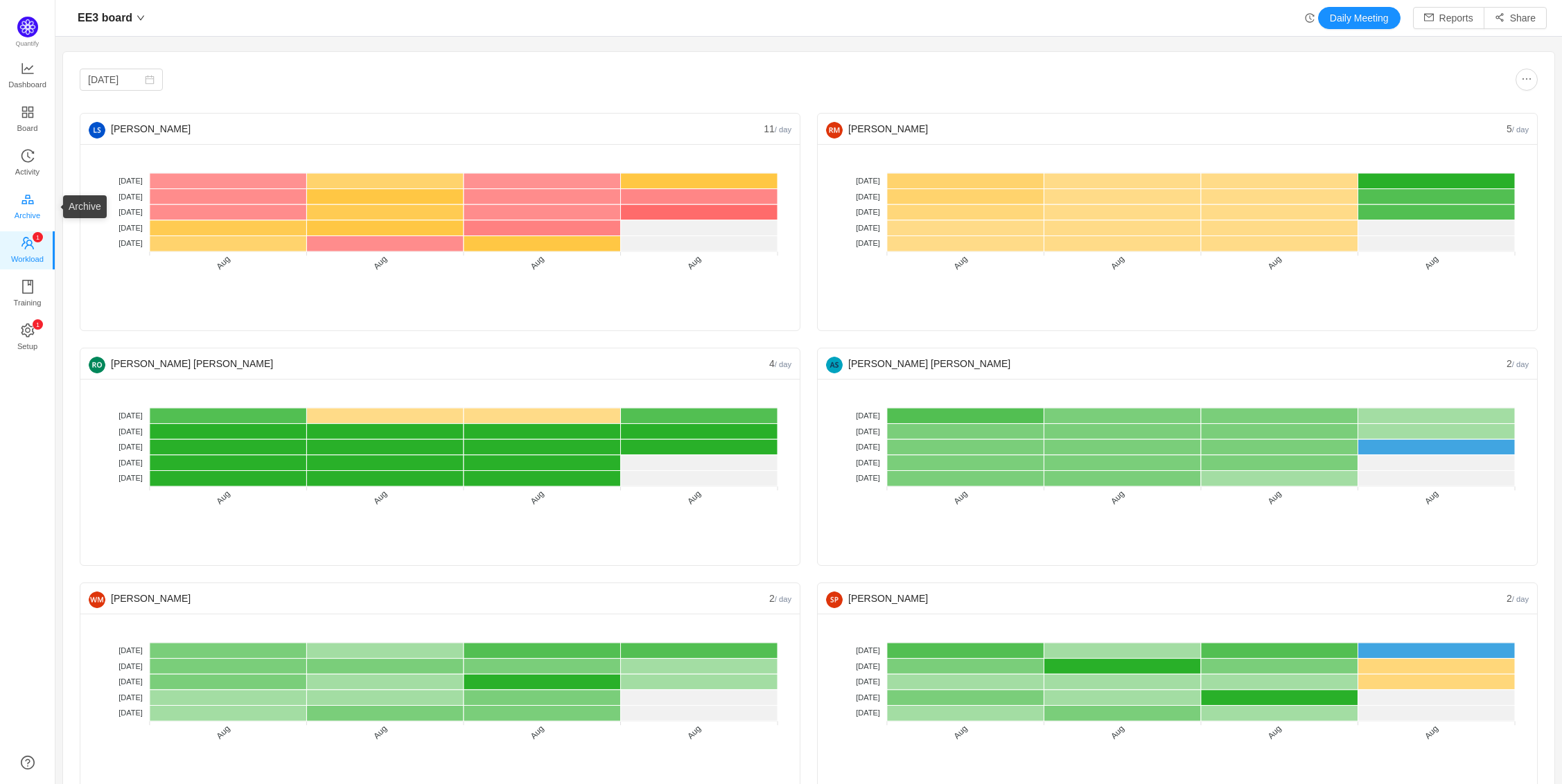
click at [26, 209] on span "Archive" at bounding box center [27, 216] width 26 height 28
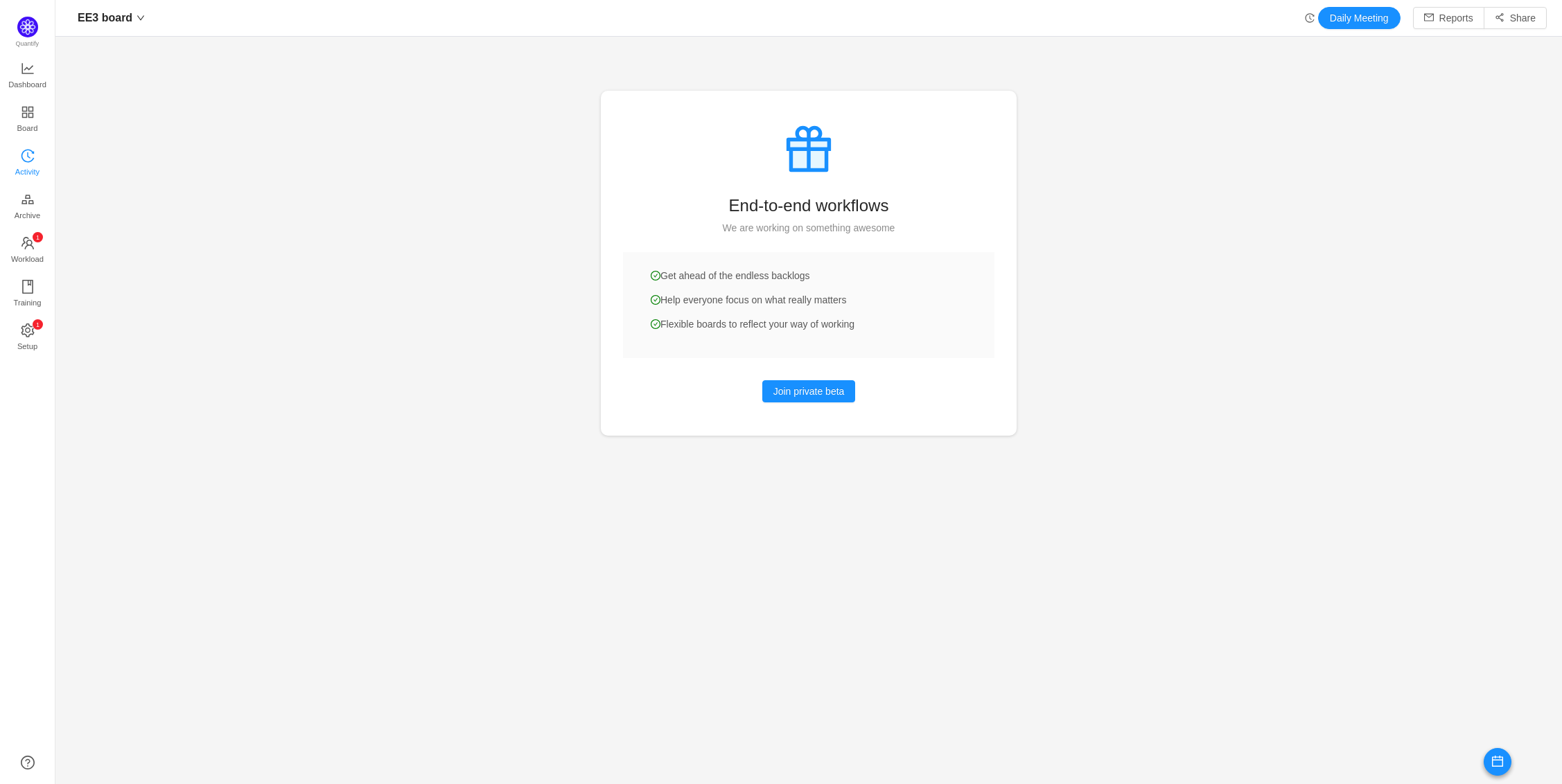
click at [34, 162] on span "Activity" at bounding box center [27, 172] width 24 height 28
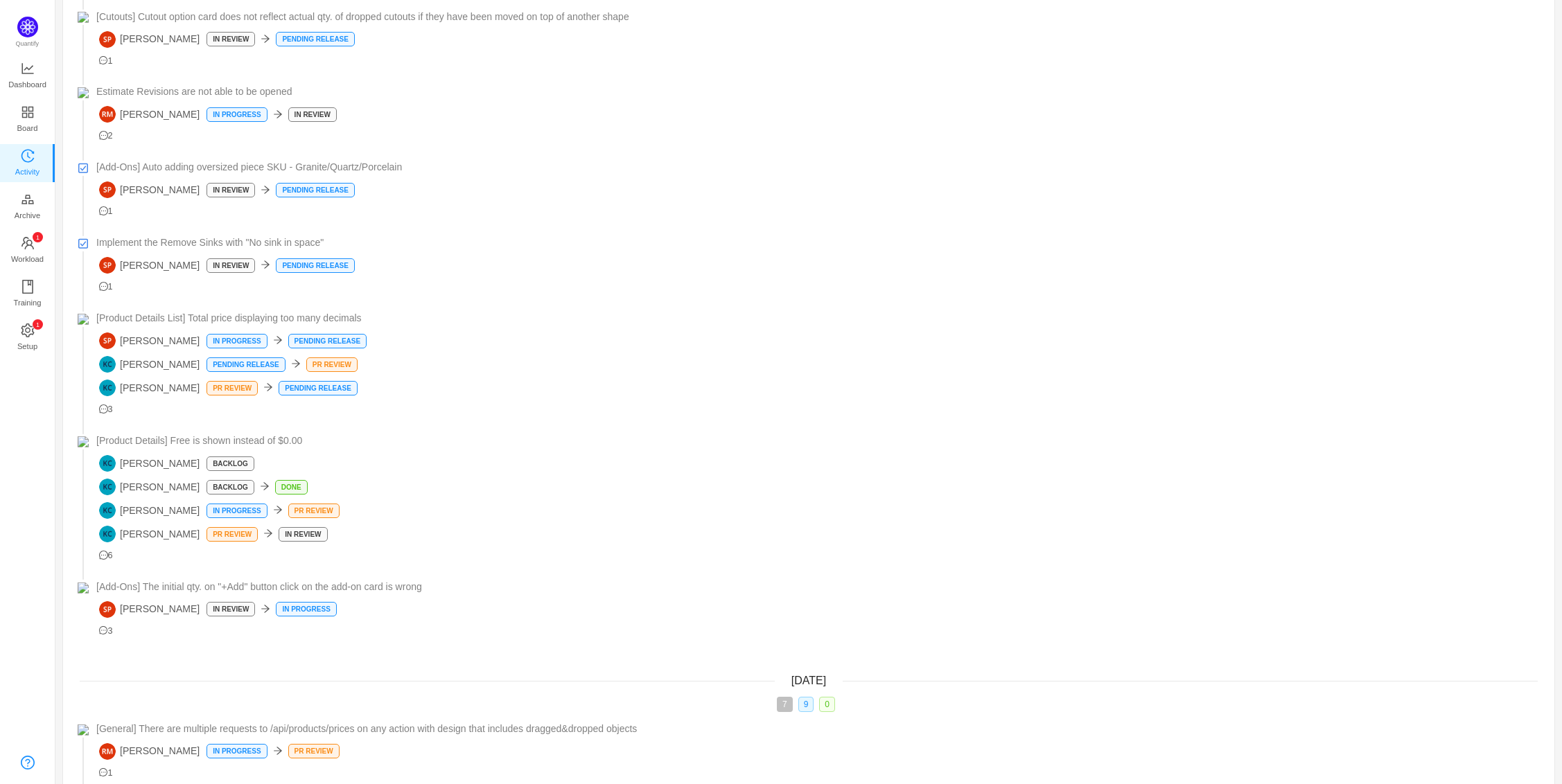
scroll to position [1051, 0]
